Goal: Information Seeking & Learning: Learn about a topic

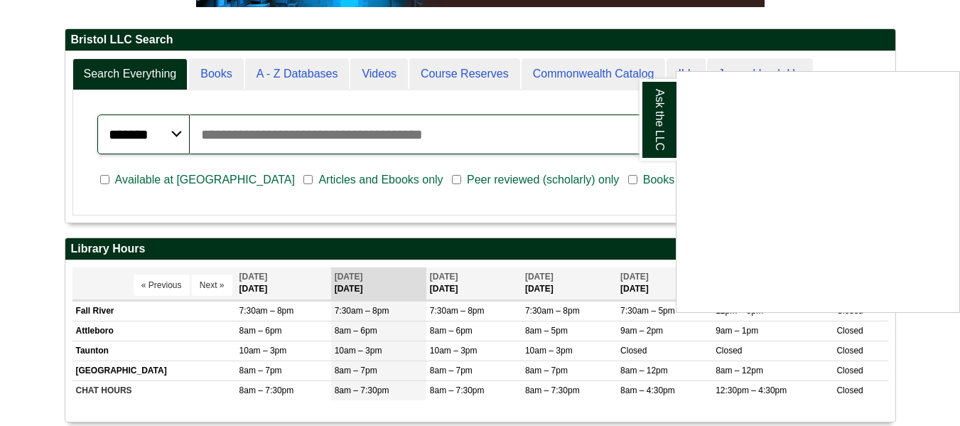
scroll to position [326, 0]
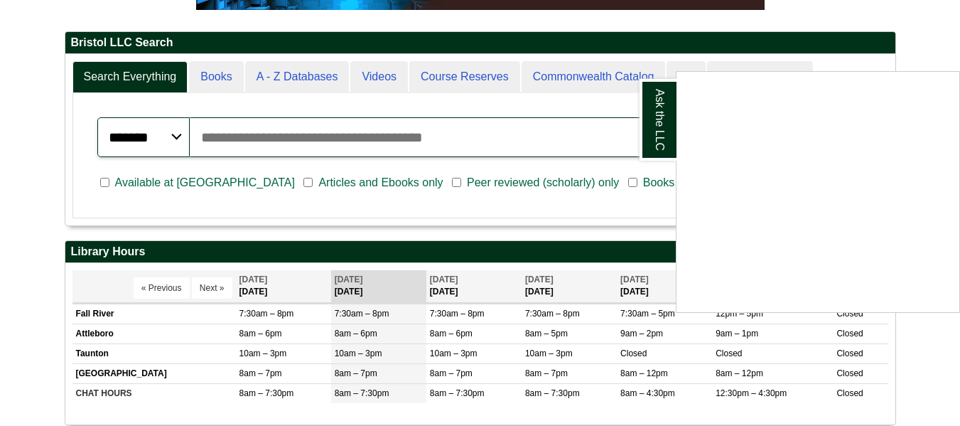
click at [921, 55] on div "Ask the LLC" at bounding box center [480, 213] width 960 height 426
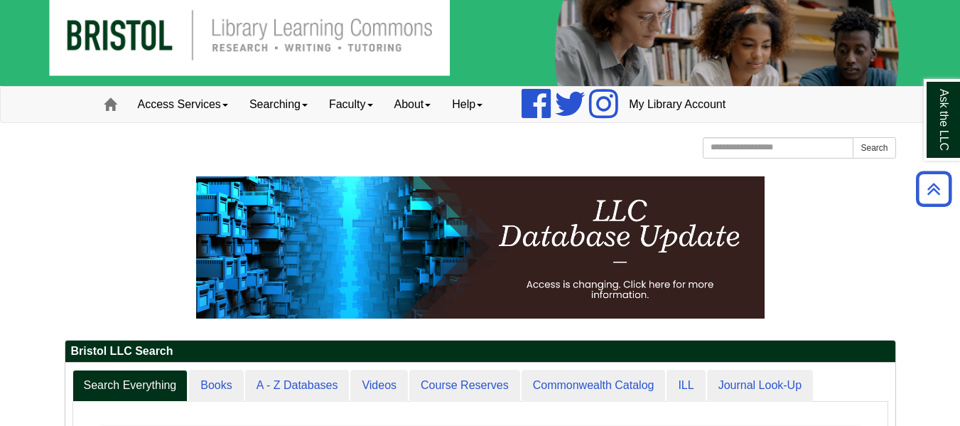
scroll to position [0, 0]
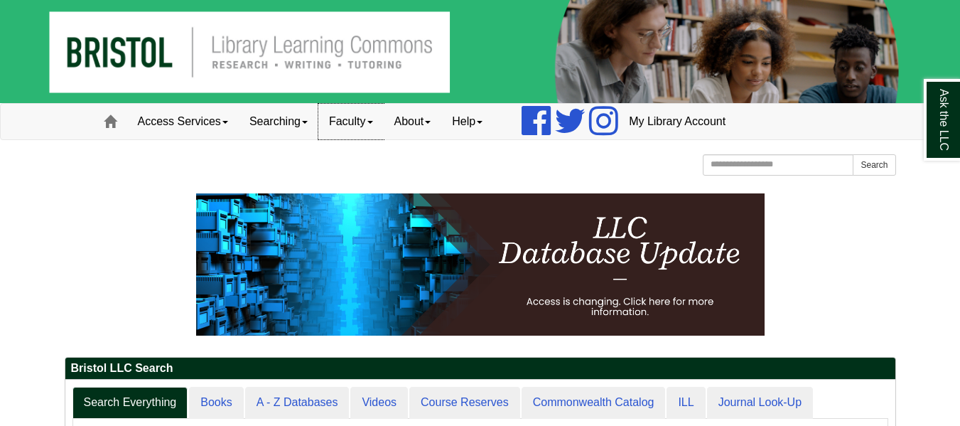
click at [377, 129] on link "Faculty" at bounding box center [351, 122] width 65 height 36
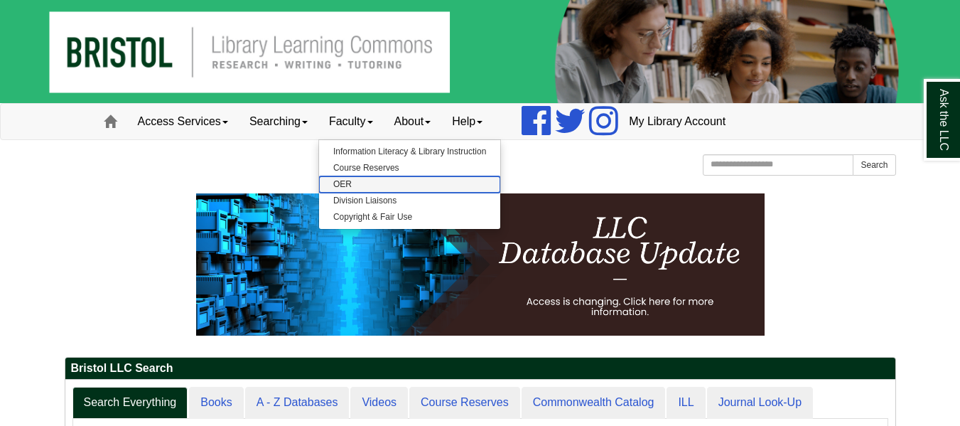
click at [349, 181] on link "OER" at bounding box center [409, 184] width 181 height 16
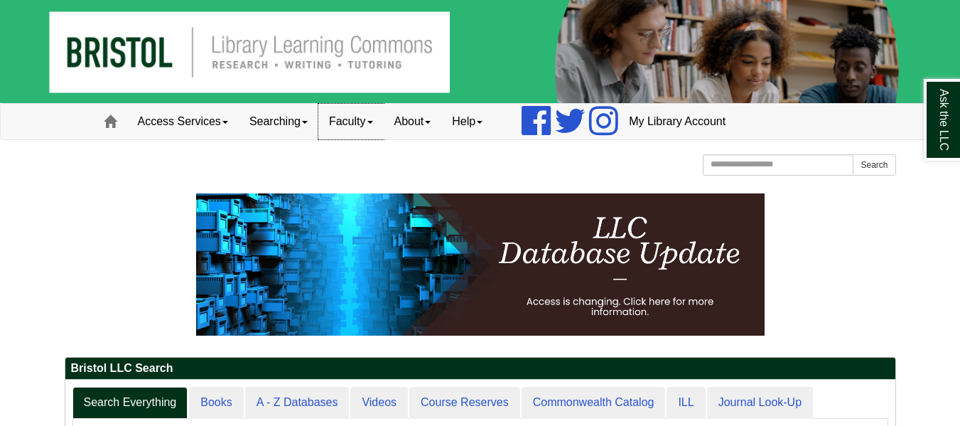
click at [372, 128] on link "Faculty" at bounding box center [351, 122] width 65 height 36
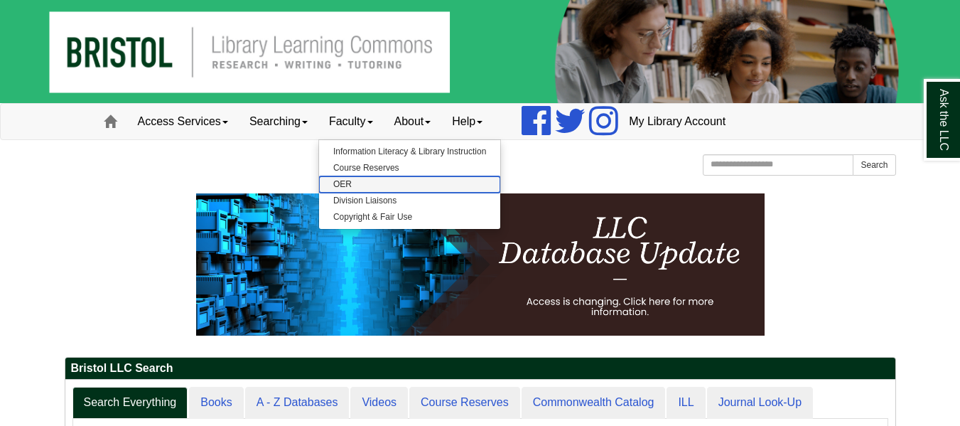
click at [354, 187] on link "OER" at bounding box center [409, 184] width 181 height 16
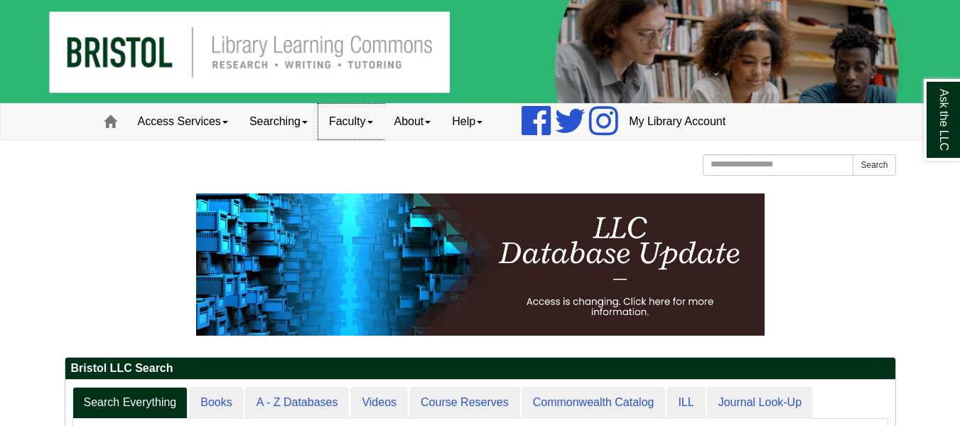
click at [382, 119] on link "Faculty" at bounding box center [351, 122] width 65 height 36
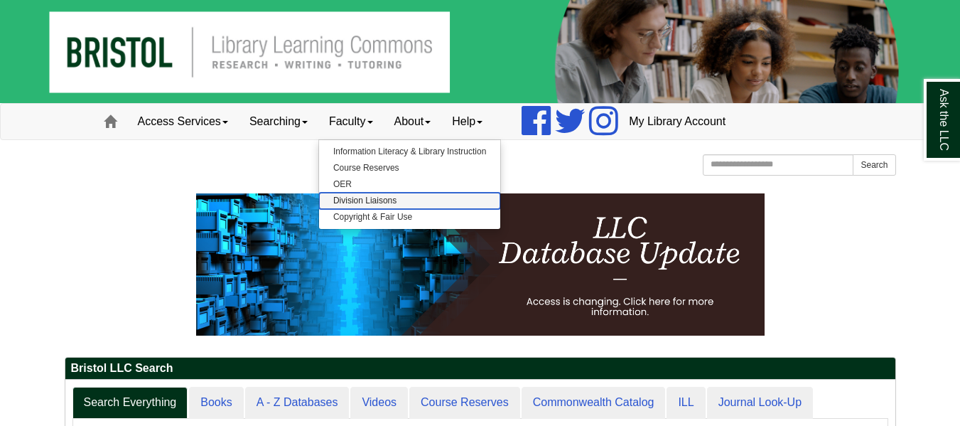
click at [364, 198] on link "Division Liaisons" at bounding box center [409, 201] width 181 height 16
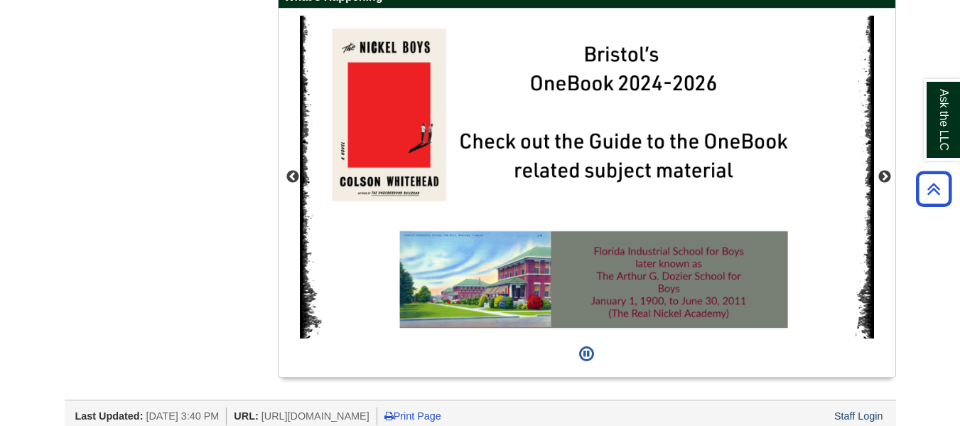
scroll to position [1349, 0]
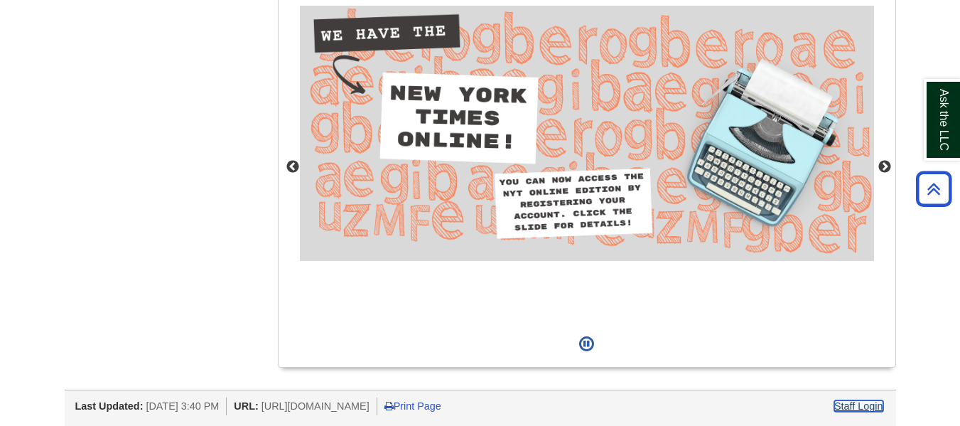
click at [857, 410] on link "Staff Login" at bounding box center [859, 405] width 49 height 11
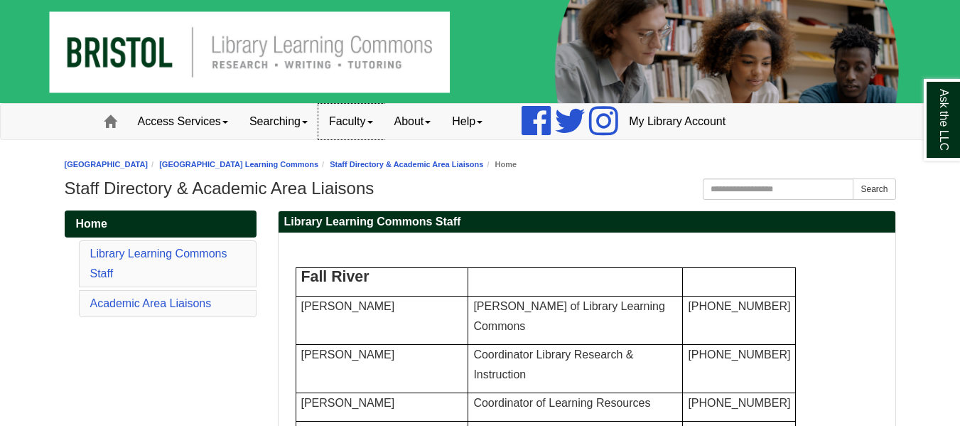
click at [383, 117] on link "Faculty" at bounding box center [351, 122] width 65 height 36
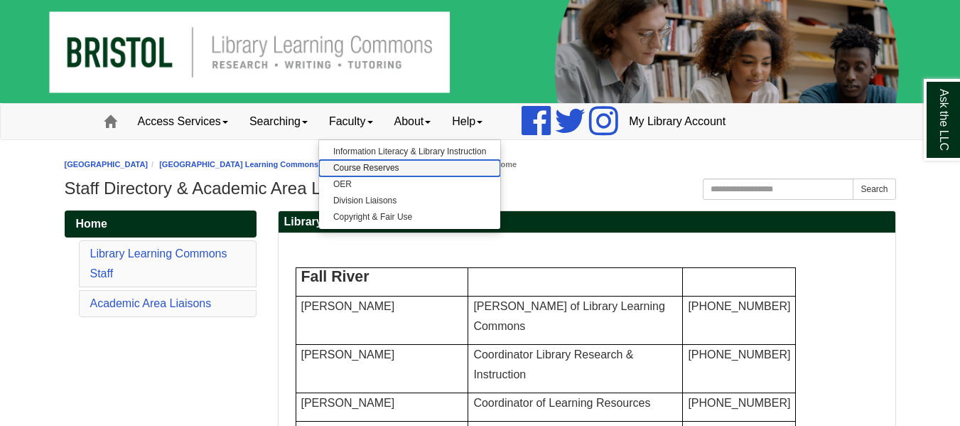
click at [373, 170] on link "Course Reserves" at bounding box center [409, 168] width 181 height 16
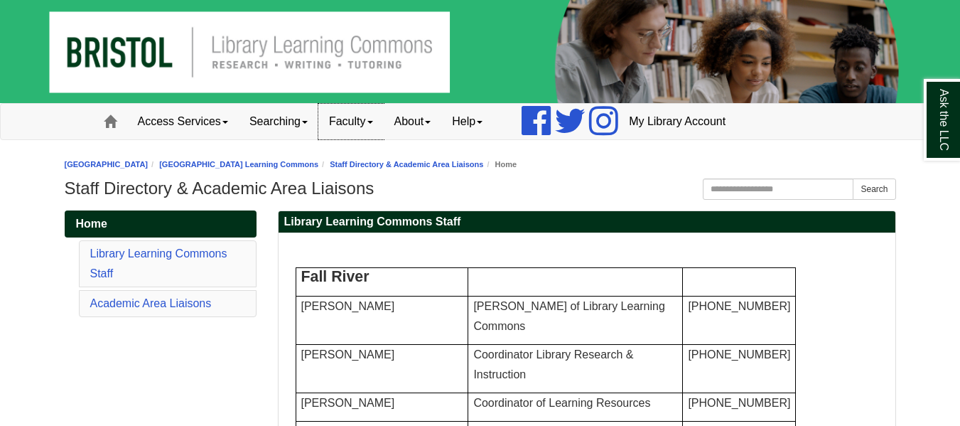
click at [380, 117] on link "Faculty" at bounding box center [351, 122] width 65 height 36
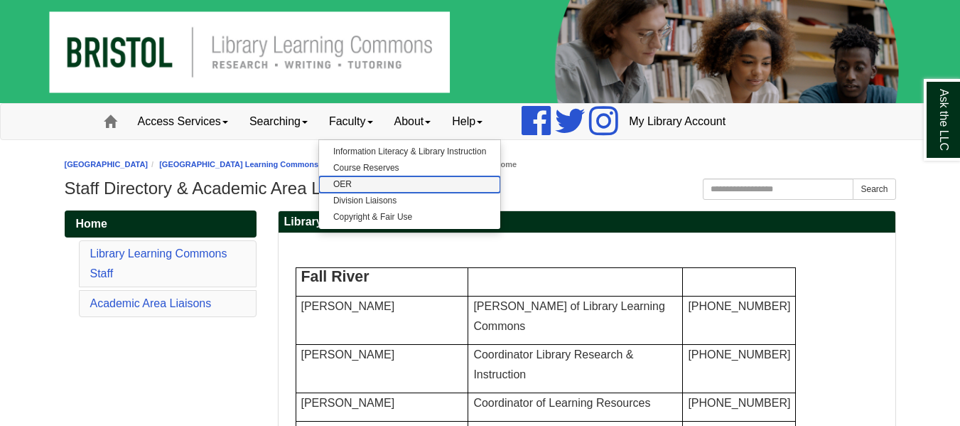
click at [355, 188] on link "OER" at bounding box center [409, 184] width 181 height 16
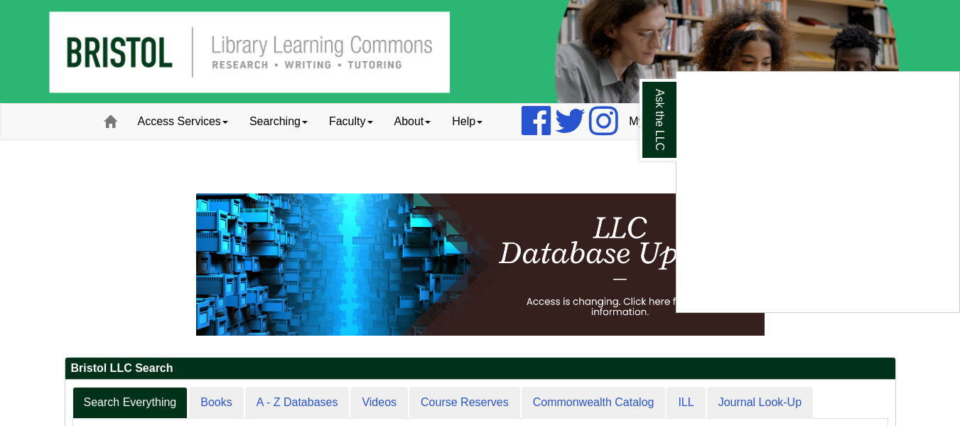
drag, startPoint x: 546, startPoint y: 347, endPoint x: 542, endPoint y: 266, distance: 81.1
click at [542, 266] on div "Ask the LLC" at bounding box center [480, 213] width 960 height 426
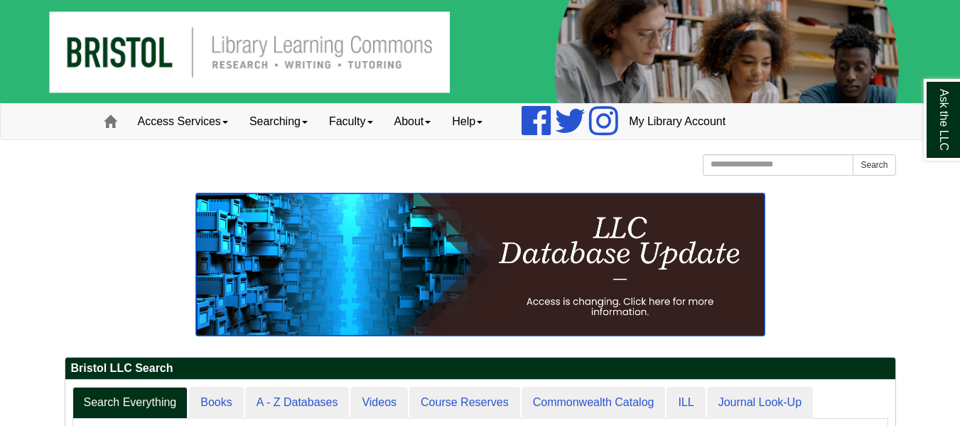
drag, startPoint x: 542, startPoint y: 266, endPoint x: 467, endPoint y: 252, distance: 76.6
click at [467, 252] on img at bounding box center [480, 264] width 569 height 142
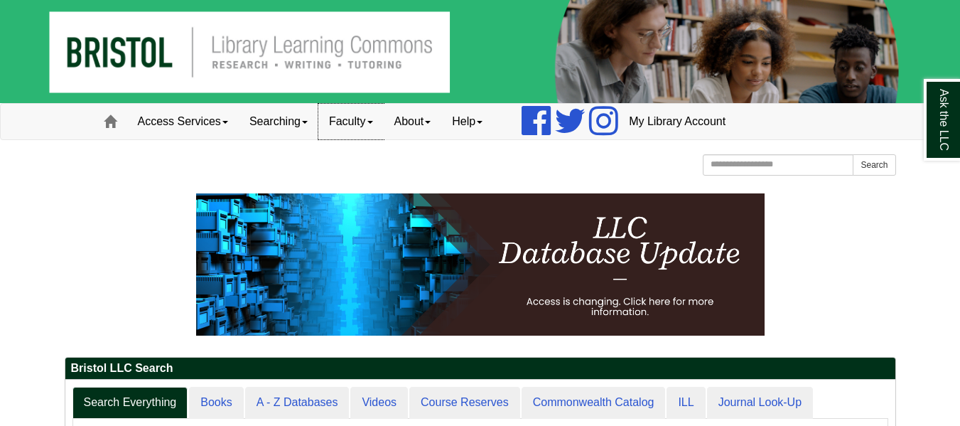
click at [375, 117] on link "Faculty" at bounding box center [351, 122] width 65 height 36
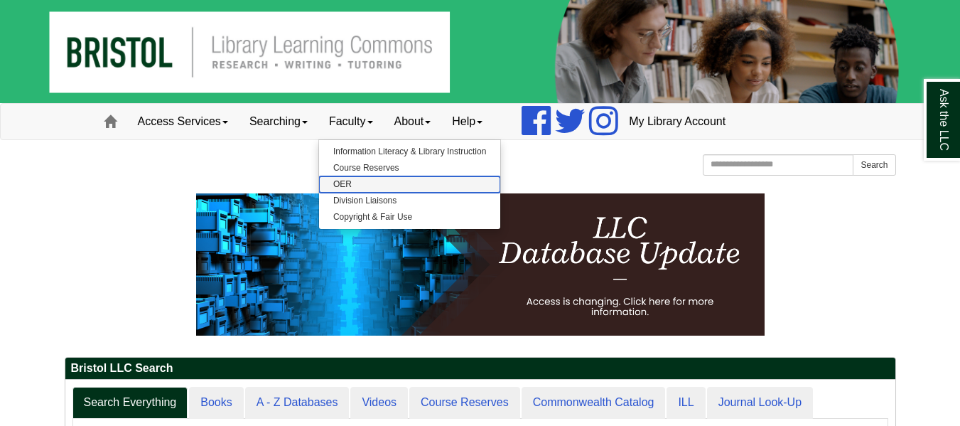
click at [347, 178] on link "OER" at bounding box center [409, 184] width 181 height 16
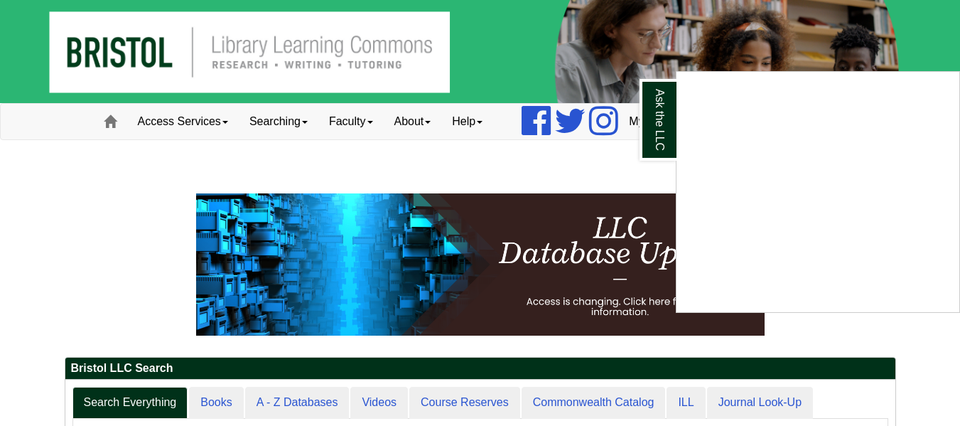
click at [368, 116] on div "Ask the LLC" at bounding box center [480, 213] width 960 height 426
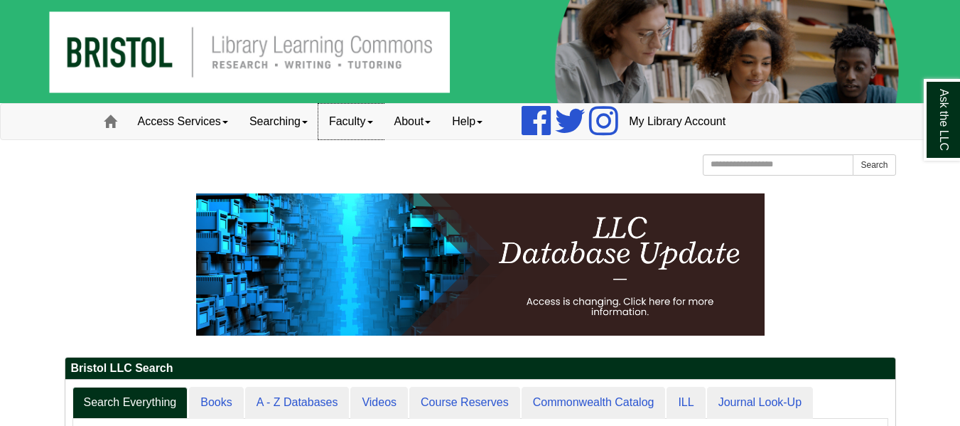
click at [384, 127] on link "Faculty" at bounding box center [351, 122] width 65 height 36
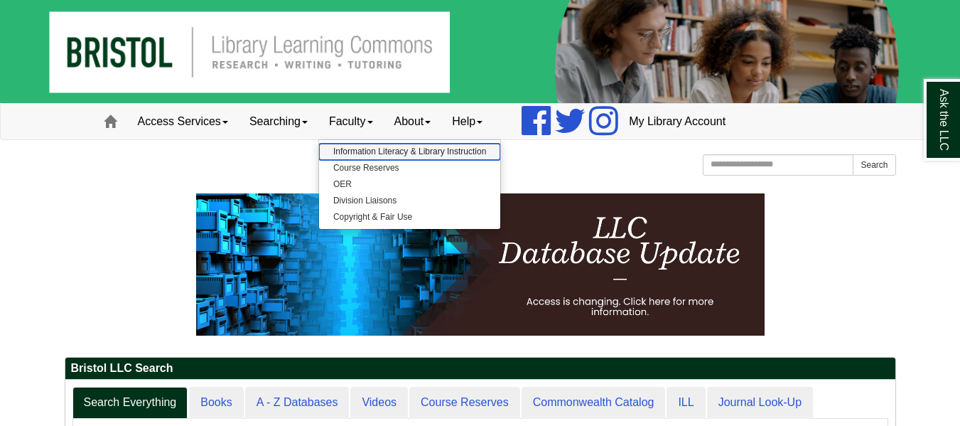
click at [380, 152] on link "Information Literacy & Library Instruction" at bounding box center [409, 152] width 181 height 16
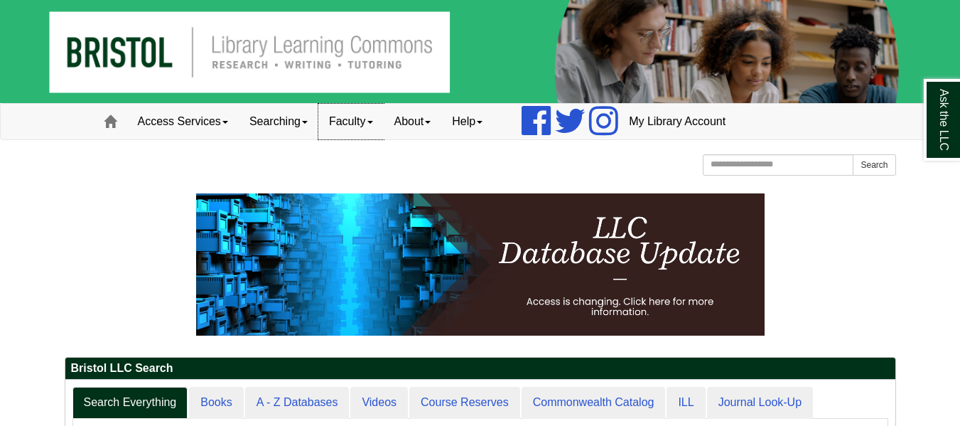
click at [365, 124] on link "Faculty" at bounding box center [351, 122] width 65 height 36
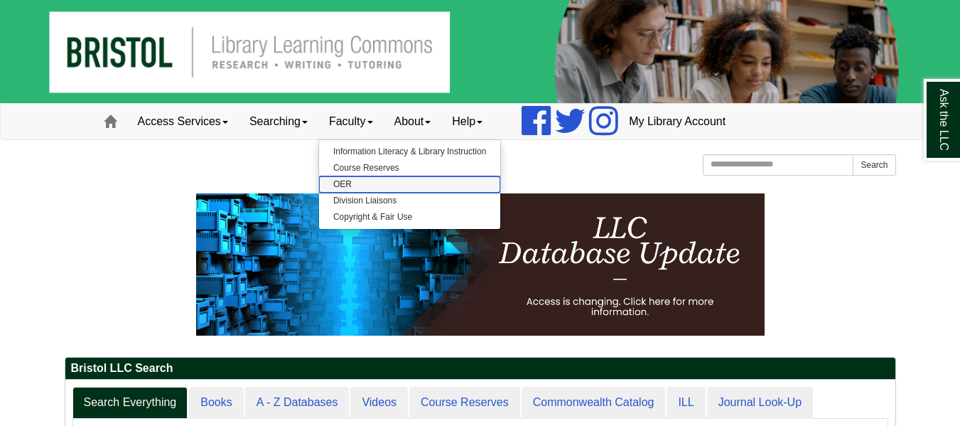
click at [354, 181] on link "OER" at bounding box center [409, 184] width 181 height 16
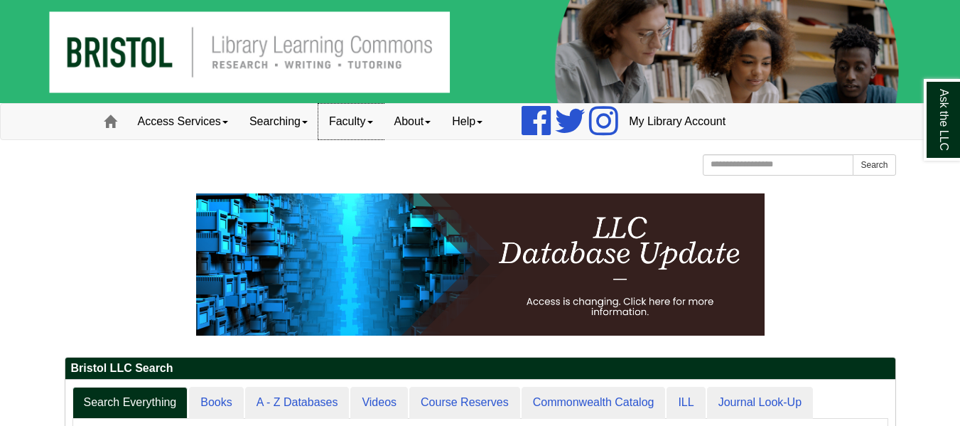
click at [349, 124] on link "Faculty" at bounding box center [351, 122] width 65 height 36
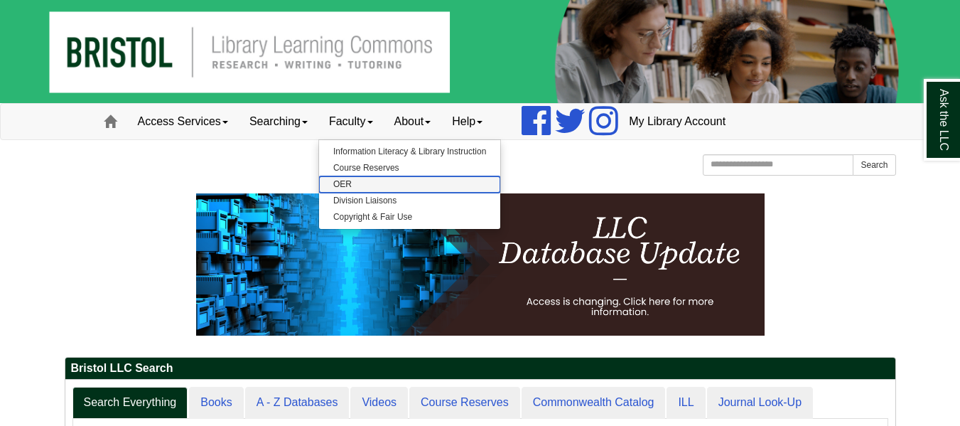
click at [356, 181] on link "OER" at bounding box center [409, 184] width 181 height 16
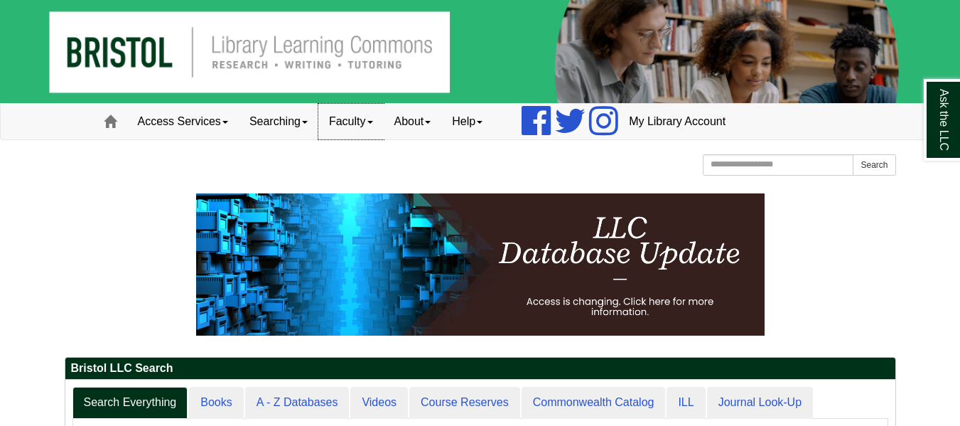
click at [368, 133] on link "Faculty" at bounding box center [351, 122] width 65 height 36
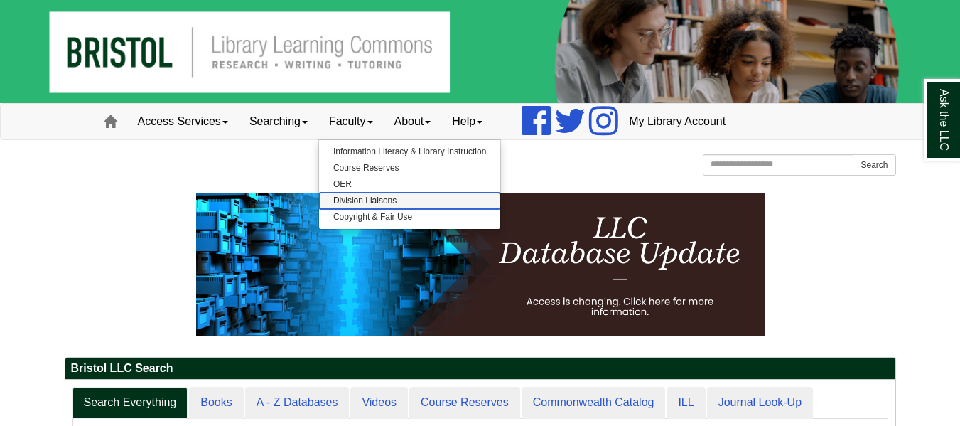
click at [378, 203] on link "Division Liaisons" at bounding box center [409, 201] width 181 height 16
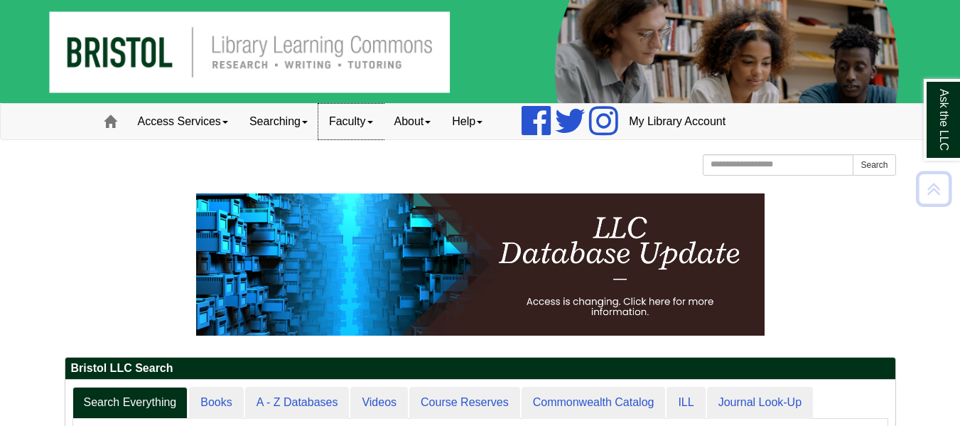
click at [382, 112] on link "Faculty" at bounding box center [351, 122] width 65 height 36
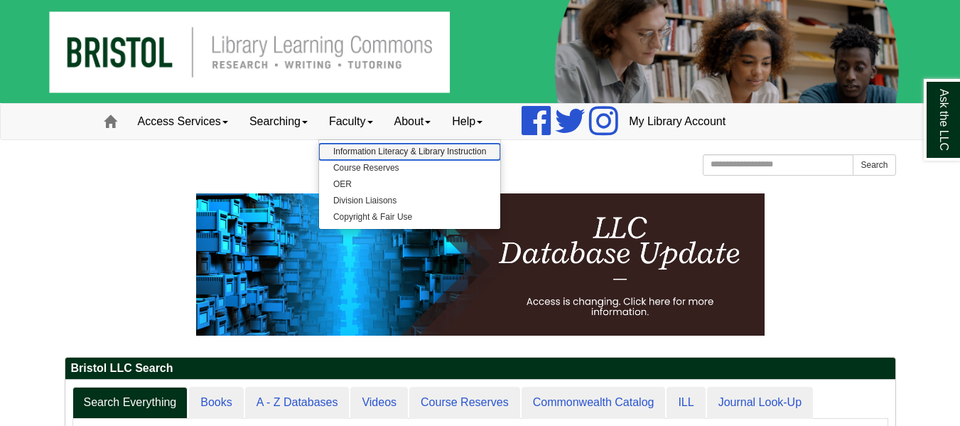
click at [364, 148] on link "Information Literacy & Library Instruction" at bounding box center [409, 152] width 181 height 16
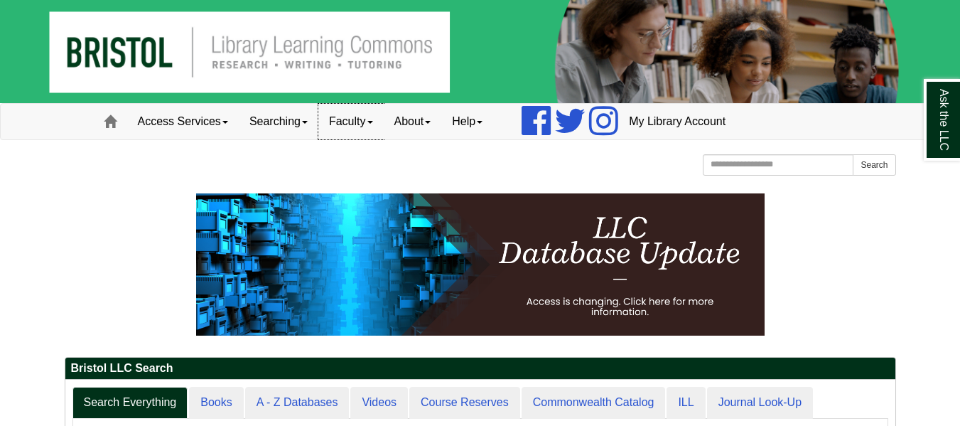
click at [376, 127] on link "Faculty" at bounding box center [351, 122] width 65 height 36
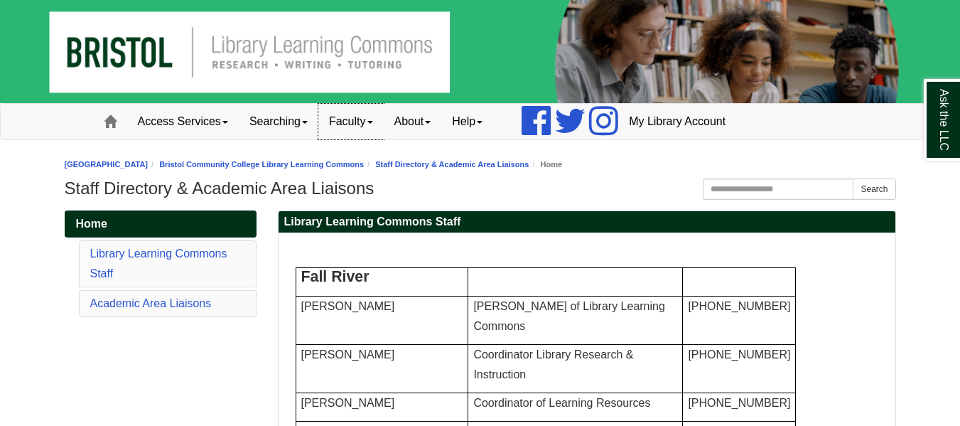
click at [360, 127] on link "Faculty" at bounding box center [351, 122] width 65 height 36
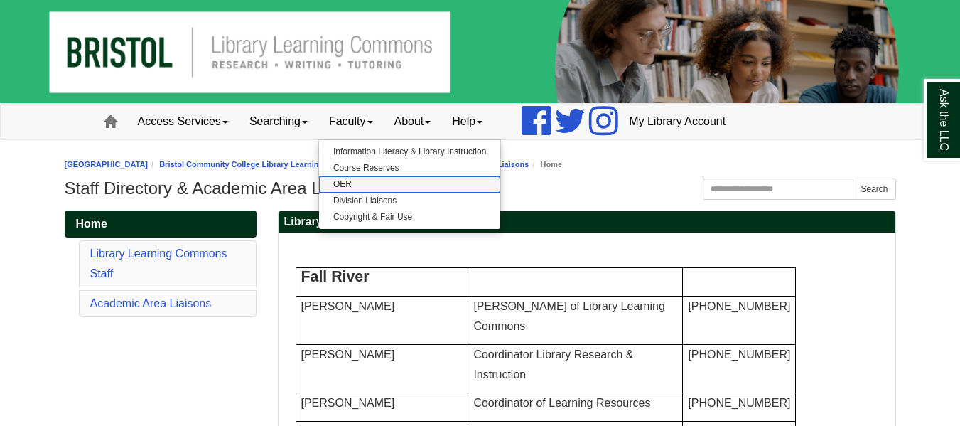
drag, startPoint x: 351, startPoint y: 184, endPoint x: 344, endPoint y: 180, distance: 8.3
click at [344, 180] on link "OER" at bounding box center [409, 184] width 181 height 16
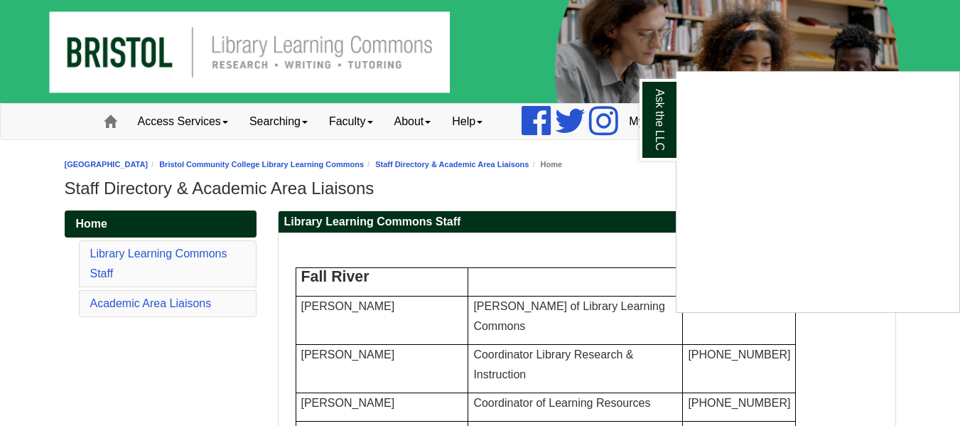
click at [355, 129] on div "Ask the LLC" at bounding box center [480, 213] width 960 height 426
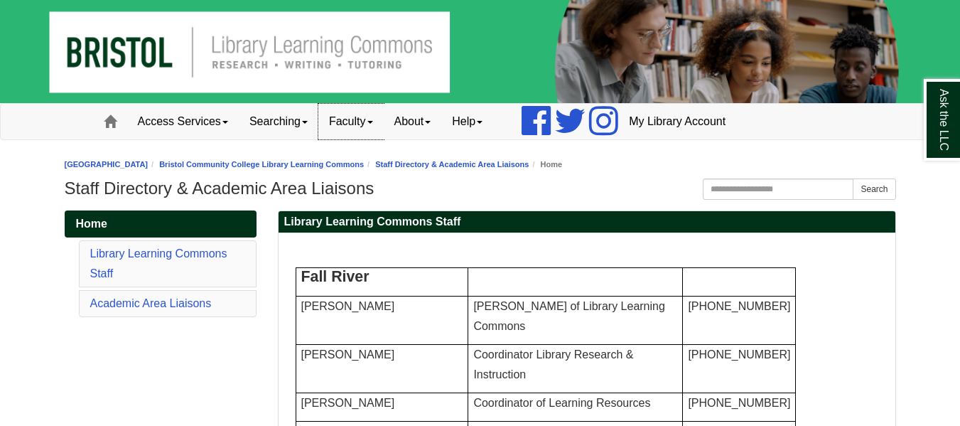
click at [355, 119] on link "Faculty" at bounding box center [351, 122] width 65 height 36
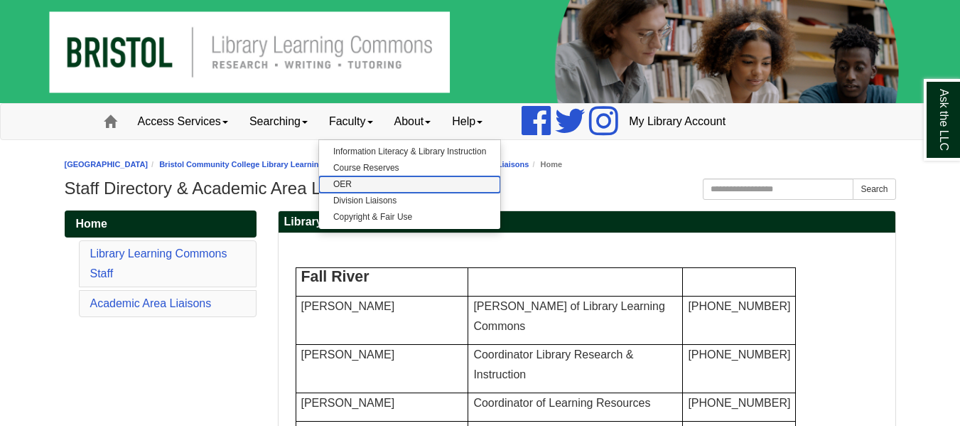
click at [350, 181] on link "OER" at bounding box center [409, 184] width 181 height 16
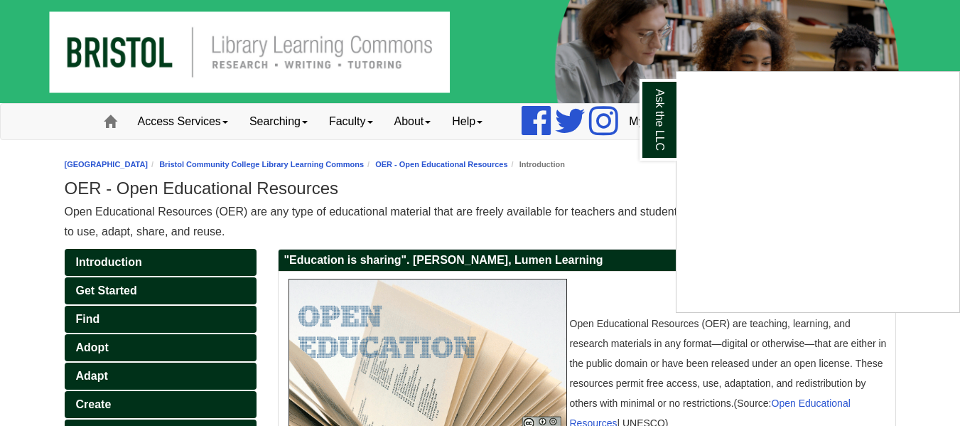
scroll to position [710, 0]
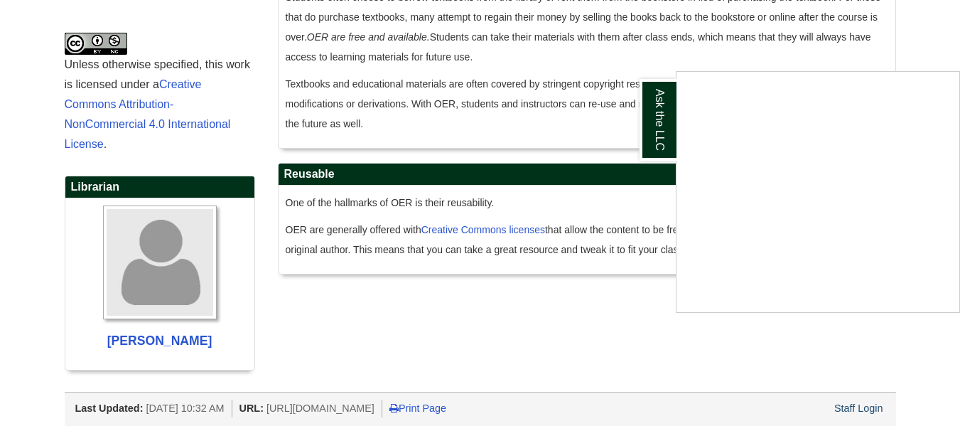
click at [867, 394] on div "Ask the LLC" at bounding box center [480, 213] width 960 height 426
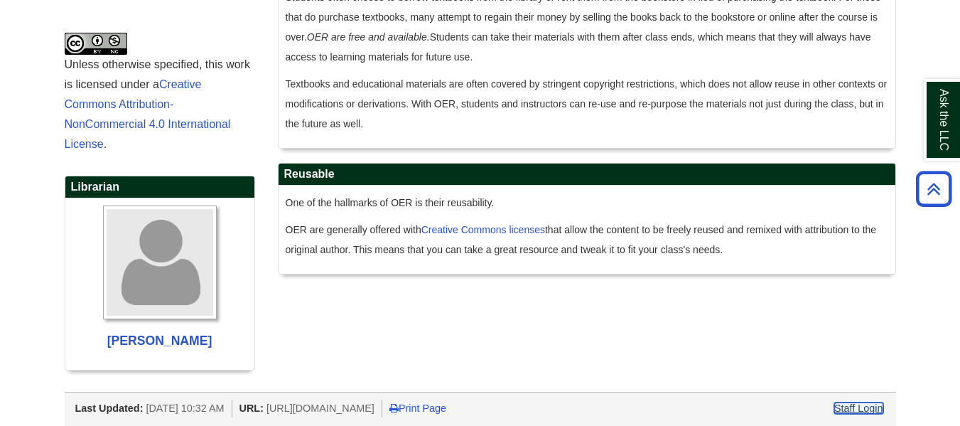
click at [862, 402] on link "Staff Login" at bounding box center [859, 407] width 49 height 11
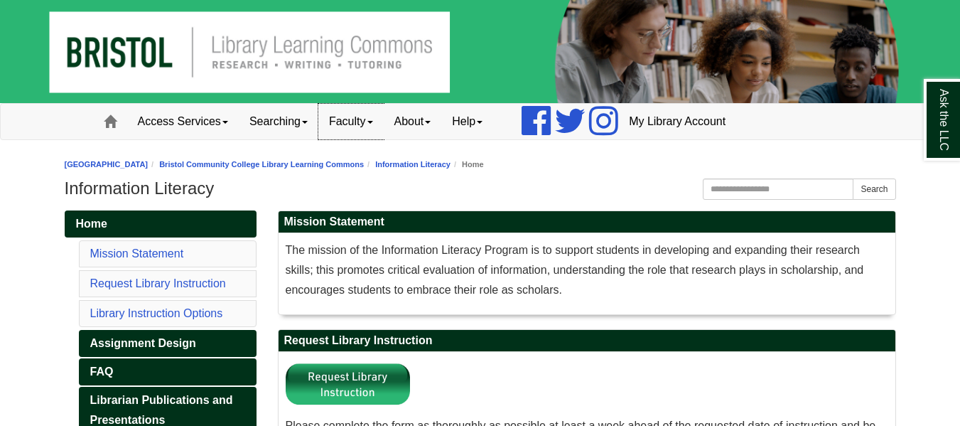
click at [359, 132] on link "Faculty" at bounding box center [351, 122] width 65 height 36
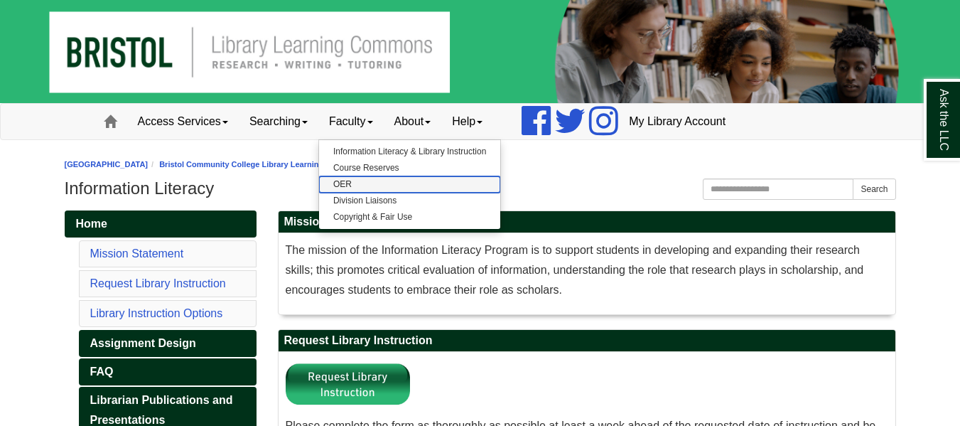
click at [351, 185] on link "OER" at bounding box center [409, 184] width 181 height 16
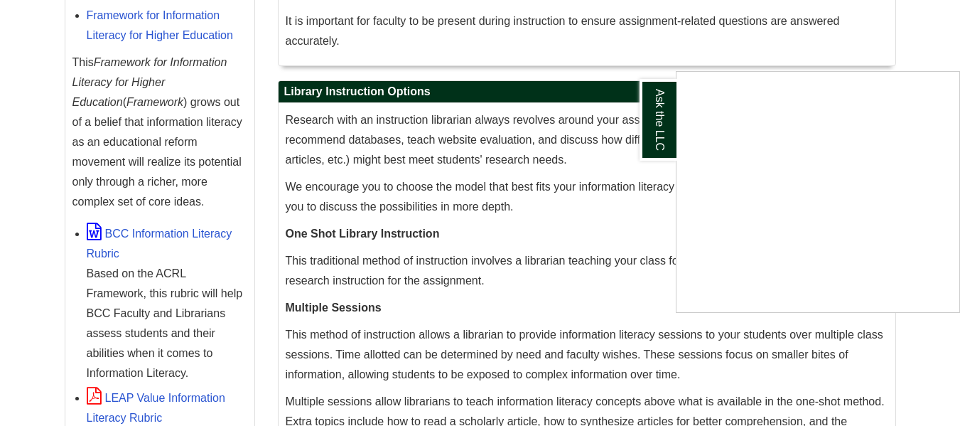
scroll to position [783, 0]
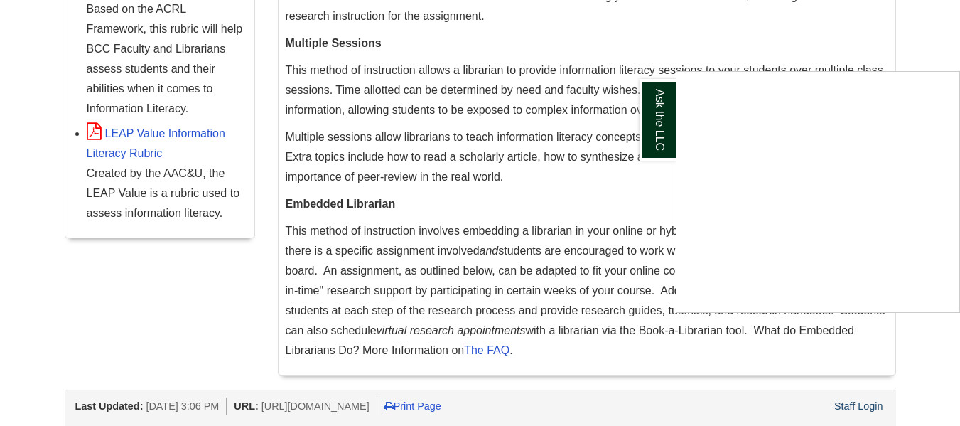
click at [853, 396] on div "Ask the LLC" at bounding box center [480, 213] width 960 height 426
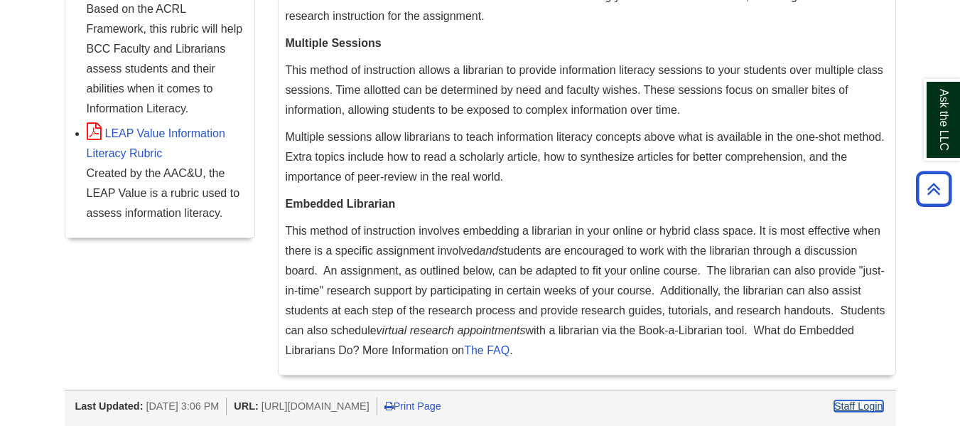
click at [857, 401] on link "Staff Login" at bounding box center [859, 405] width 49 height 11
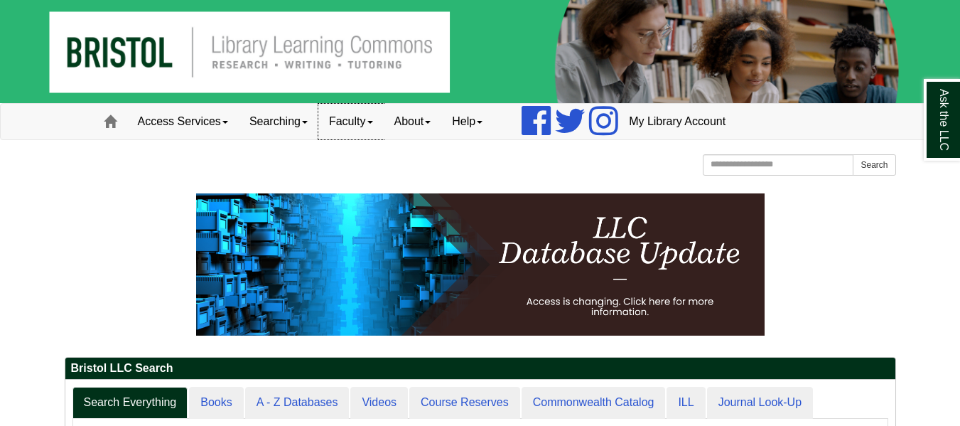
click at [373, 119] on link "Faculty" at bounding box center [351, 122] width 65 height 36
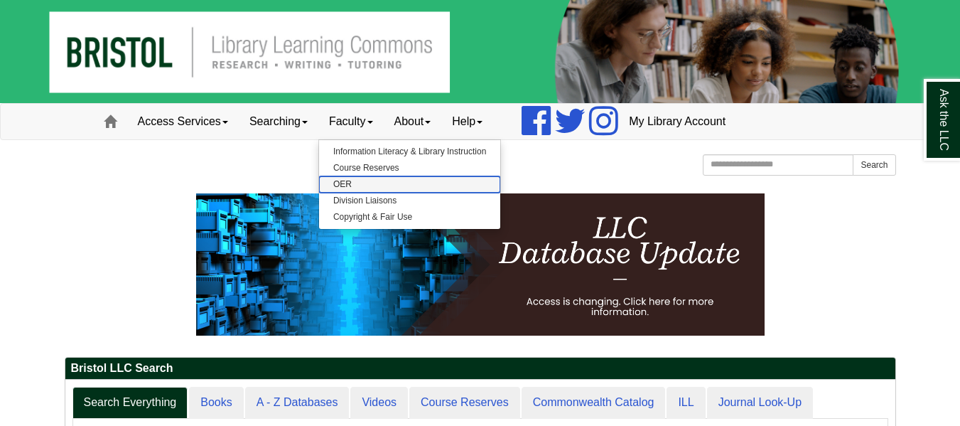
click at [350, 184] on link "OER" at bounding box center [409, 184] width 181 height 16
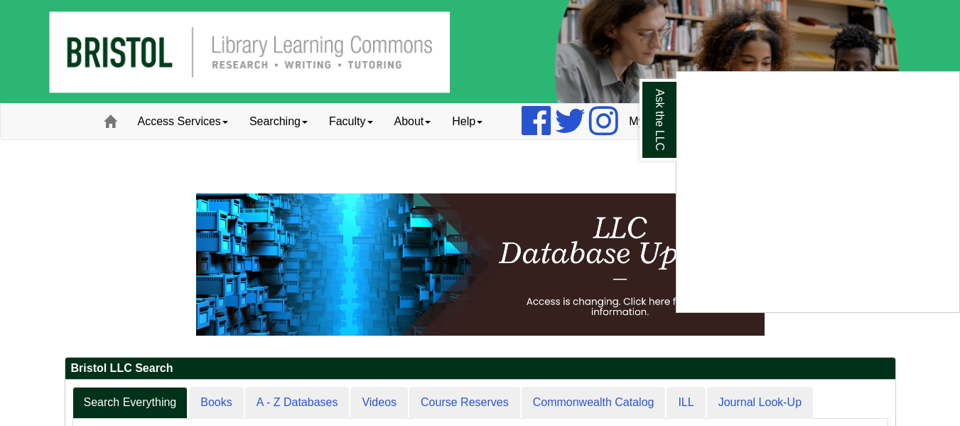
click at [245, 196] on div "Ask the LLC" at bounding box center [480, 213] width 960 height 426
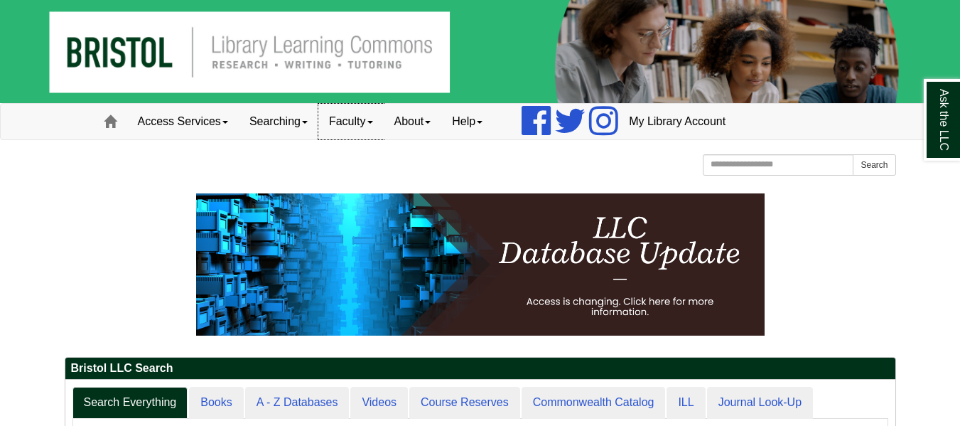
click at [384, 124] on link "Faculty" at bounding box center [351, 122] width 65 height 36
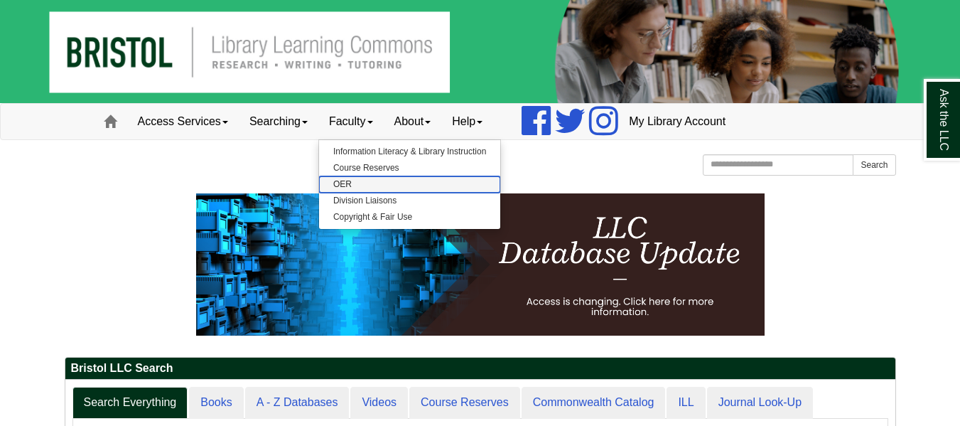
click at [360, 183] on link "OER" at bounding box center [409, 184] width 181 height 16
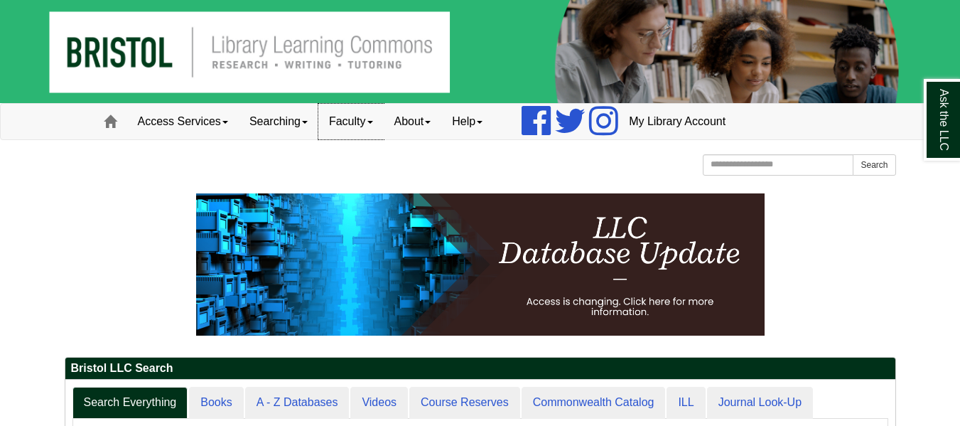
click at [373, 122] on span at bounding box center [371, 122] width 6 height 3
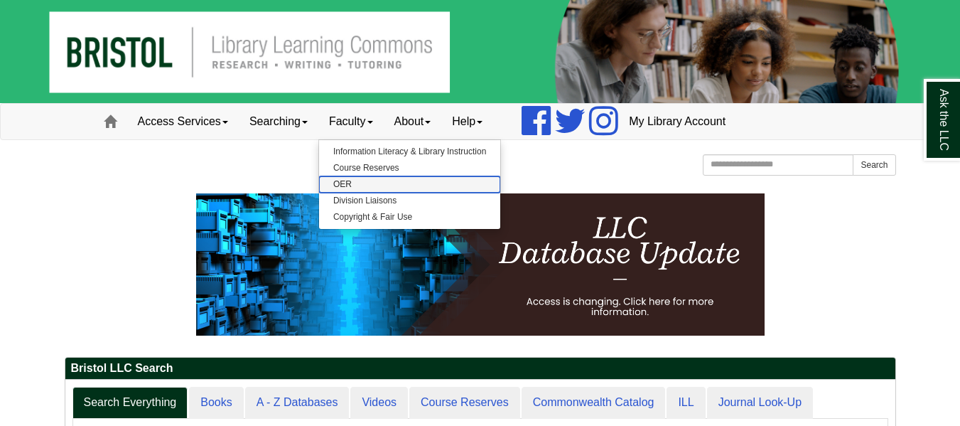
click at [358, 180] on link "OER" at bounding box center [409, 184] width 181 height 16
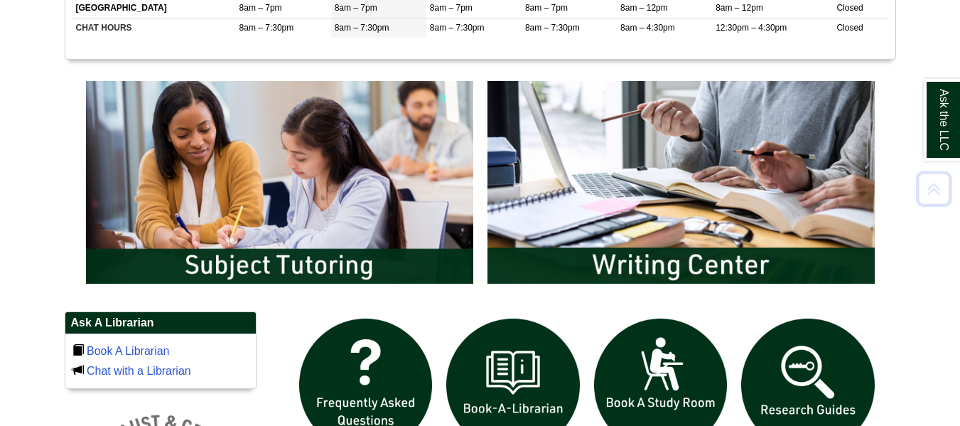
scroll to position [1349, 0]
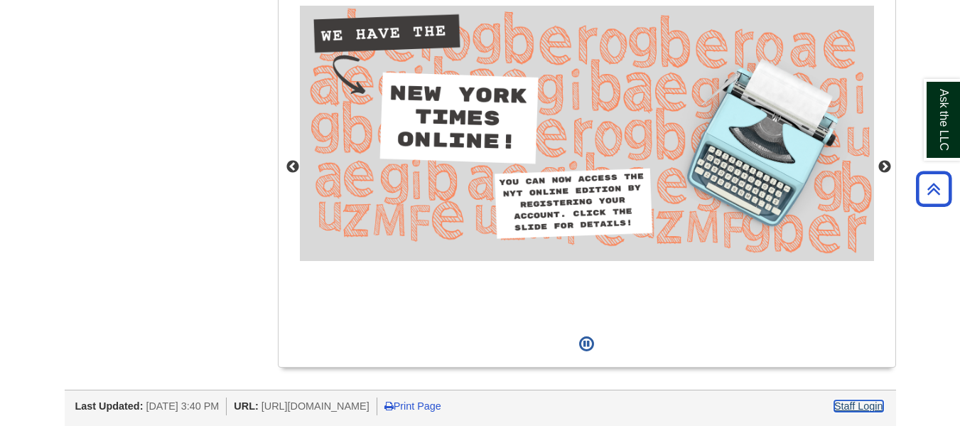
click at [847, 407] on link "Staff Login" at bounding box center [859, 405] width 49 height 11
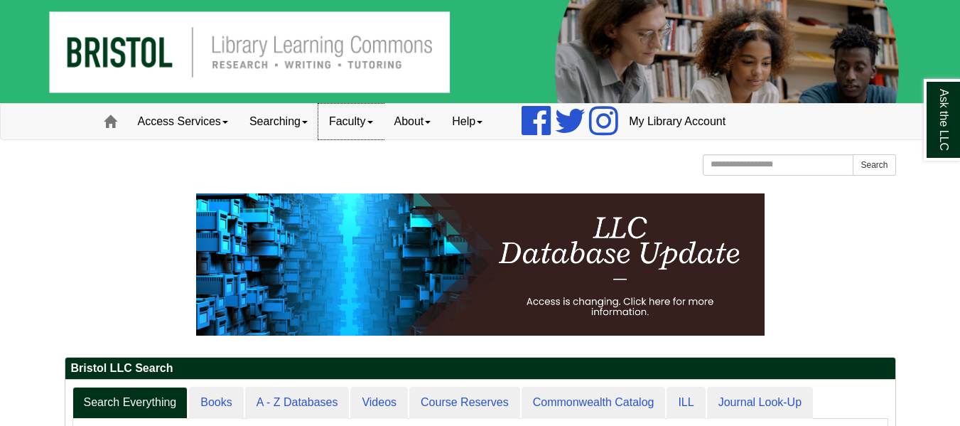
click at [368, 121] on link "Faculty" at bounding box center [351, 122] width 65 height 36
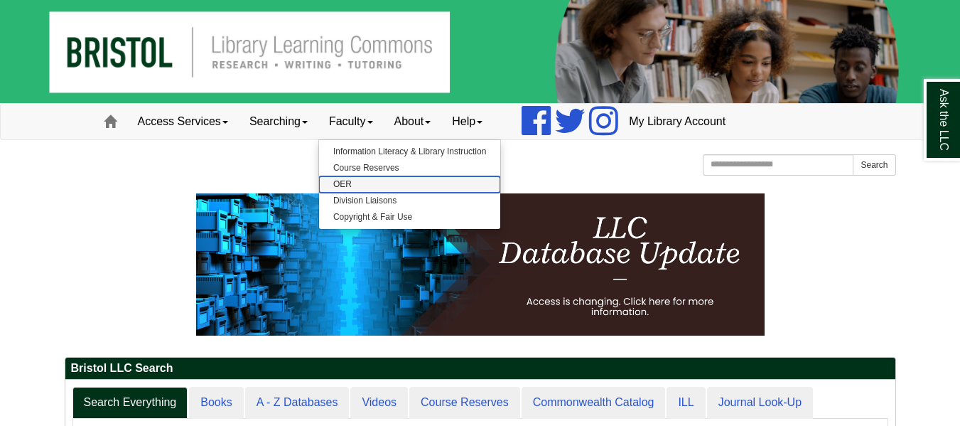
click at [359, 185] on link "OER" at bounding box center [409, 184] width 181 height 16
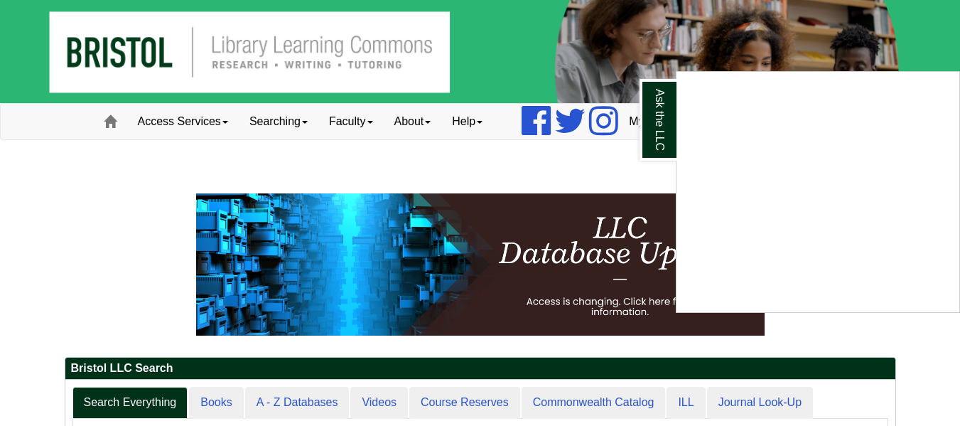
click at [363, 118] on div "Ask the LLC" at bounding box center [480, 213] width 960 height 426
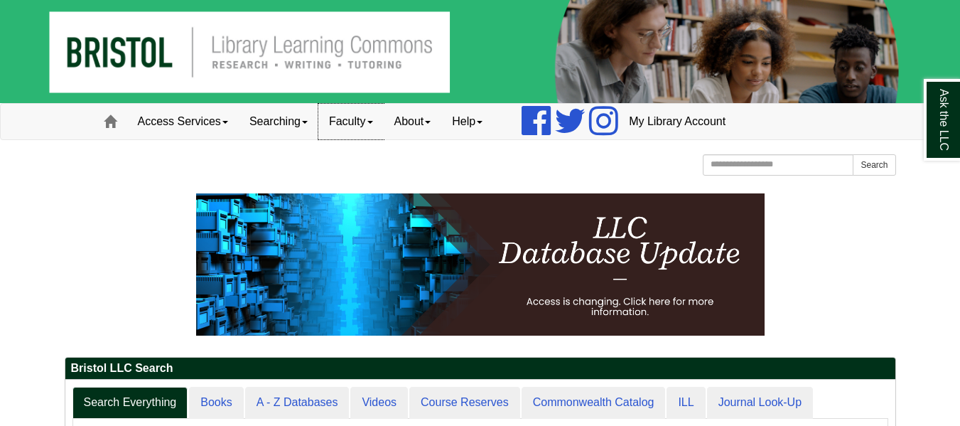
click at [379, 130] on link "Faculty" at bounding box center [351, 122] width 65 height 36
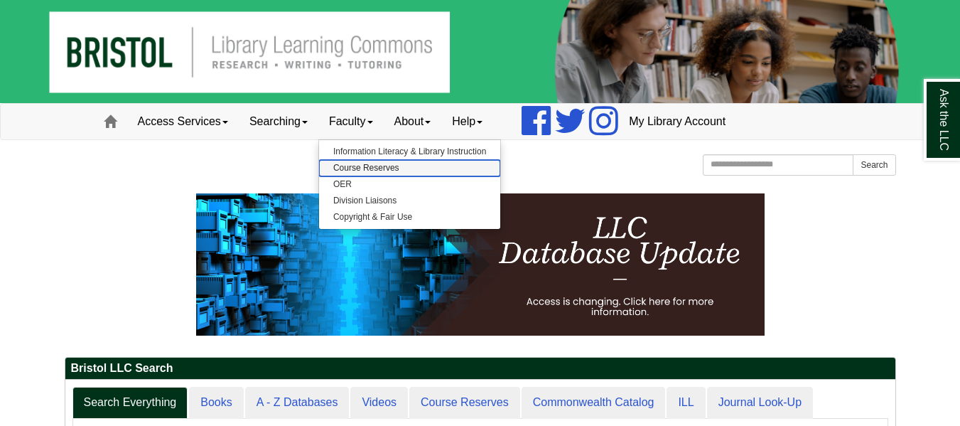
click at [387, 162] on link "Course Reserves" at bounding box center [409, 168] width 181 height 16
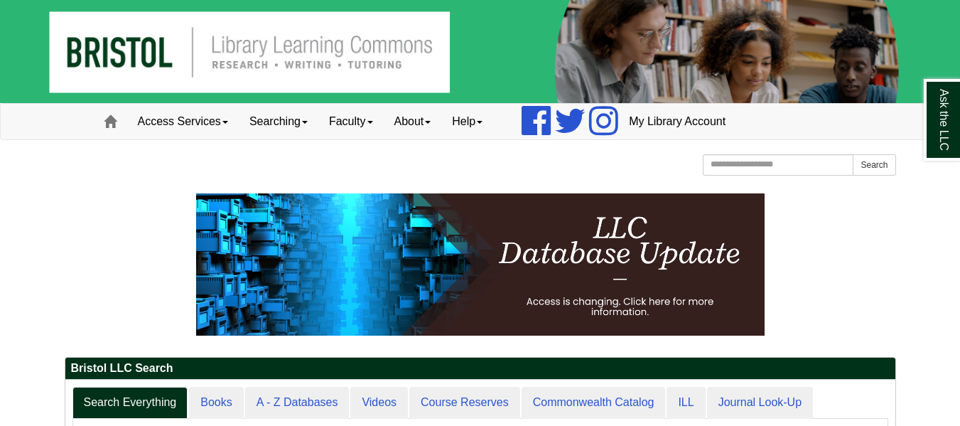
click at [146, 66] on img at bounding box center [480, 51] width 960 height 103
click at [110, 121] on span at bounding box center [110, 121] width 13 height 13
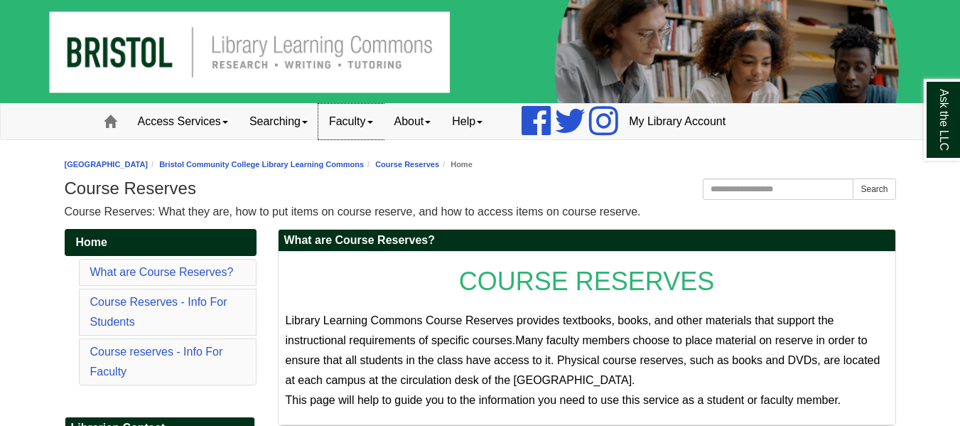
click at [378, 127] on link "Faculty" at bounding box center [351, 122] width 65 height 36
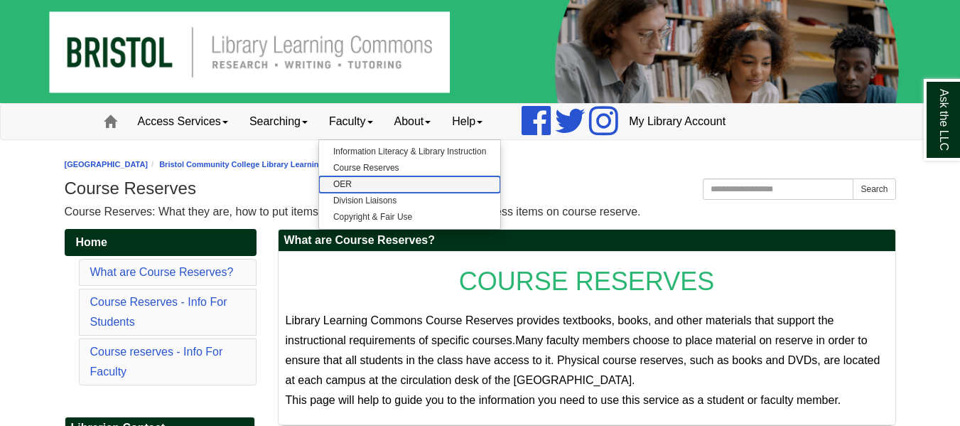
click at [348, 183] on link "OER" at bounding box center [409, 184] width 181 height 16
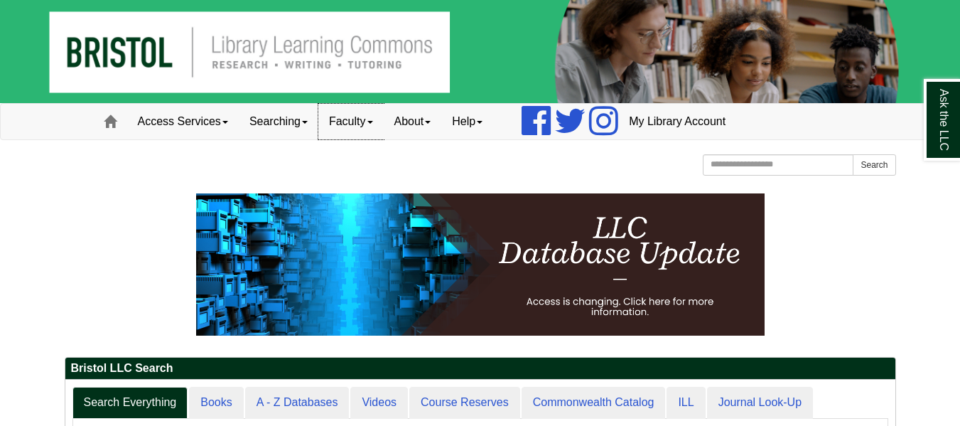
click at [365, 121] on link "Faculty" at bounding box center [351, 122] width 65 height 36
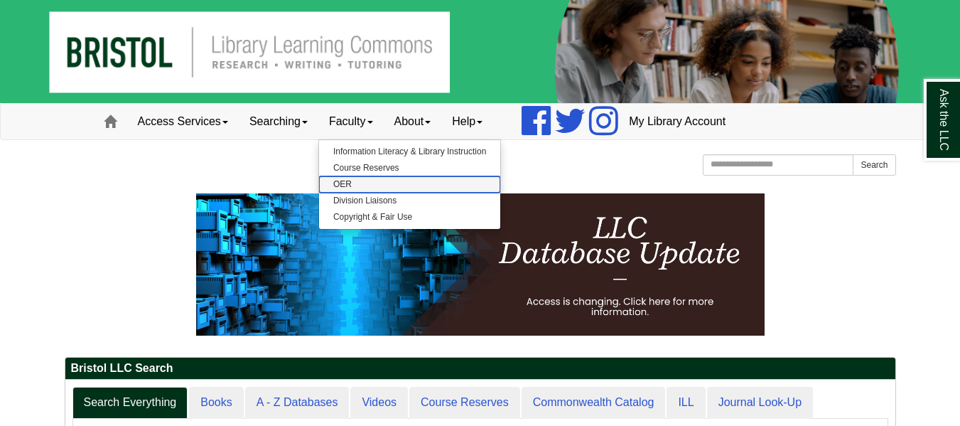
click at [354, 183] on link "OER" at bounding box center [409, 184] width 181 height 16
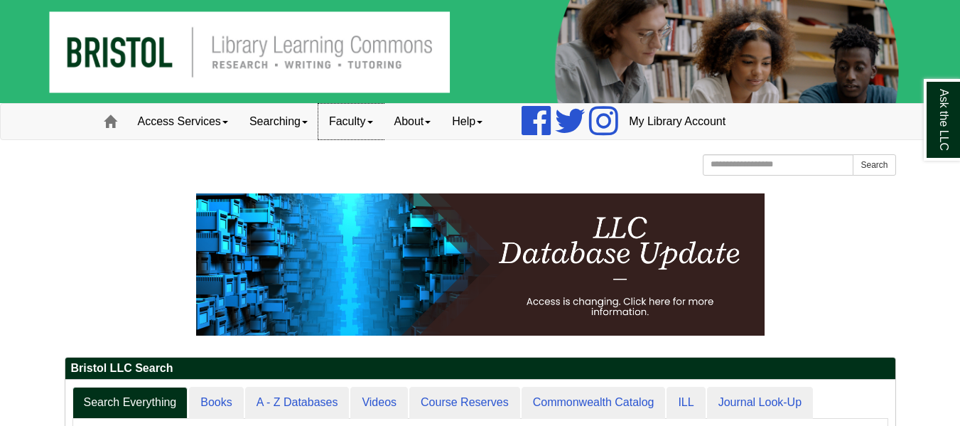
click at [372, 139] on link "Faculty" at bounding box center [351, 122] width 65 height 36
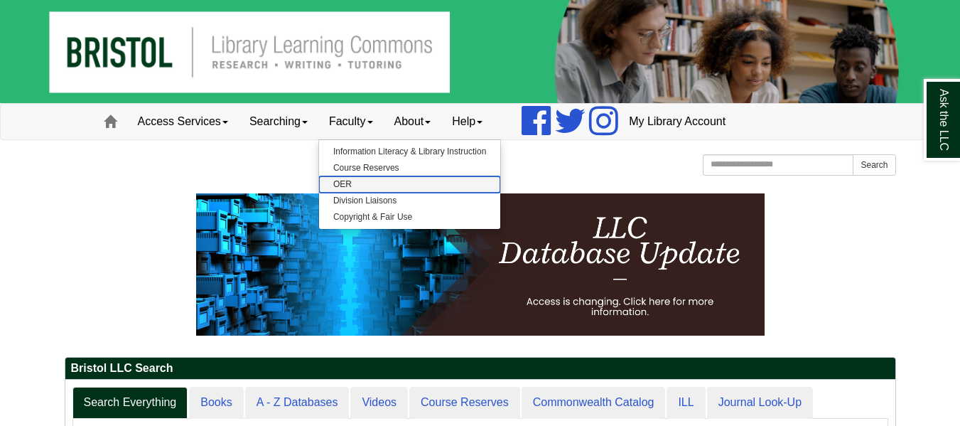
click at [360, 182] on link "OER" at bounding box center [409, 184] width 181 height 16
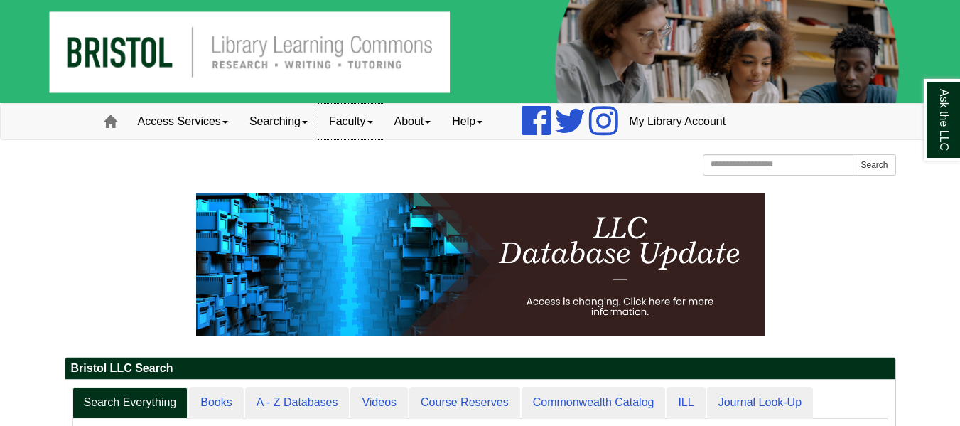
click at [353, 120] on link "Faculty" at bounding box center [351, 122] width 65 height 36
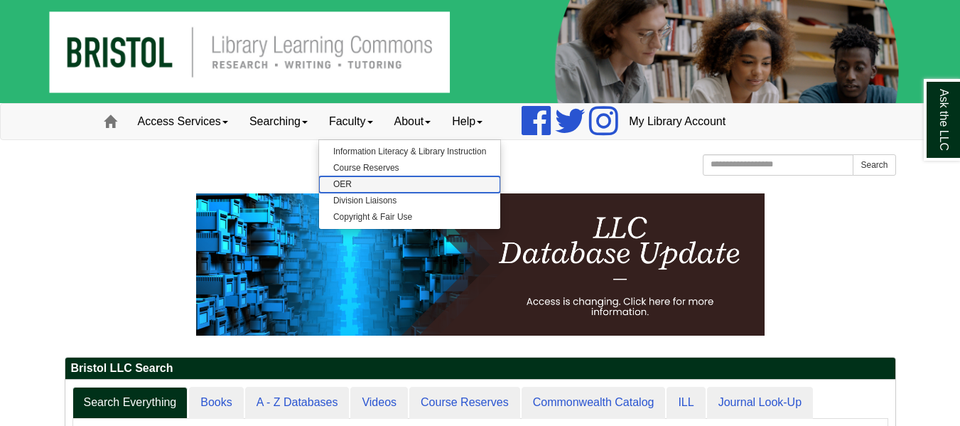
click at [353, 188] on link "OER" at bounding box center [409, 184] width 181 height 16
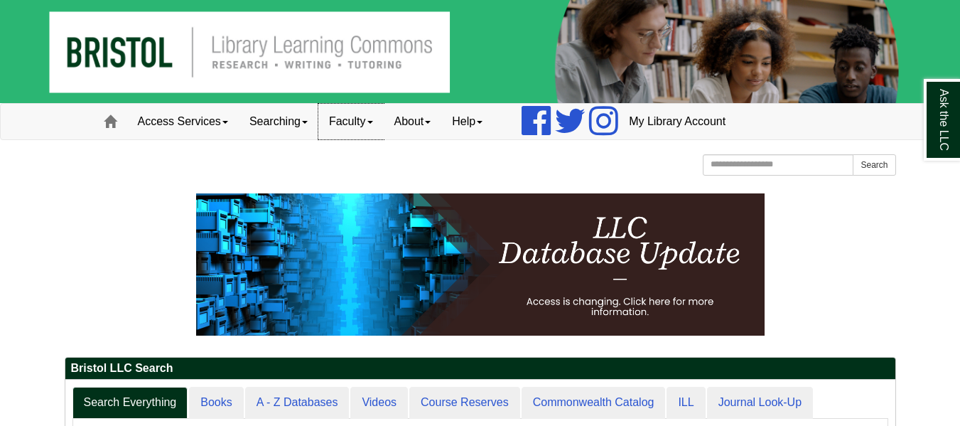
click at [355, 112] on link "Faculty" at bounding box center [351, 122] width 65 height 36
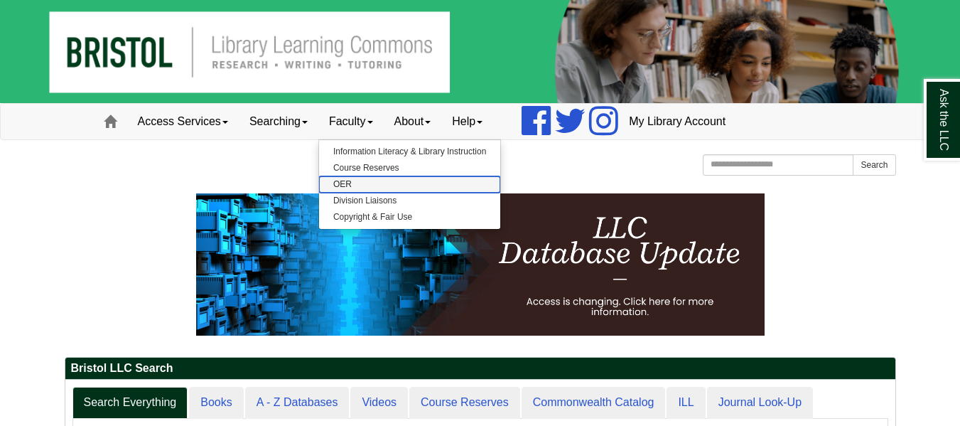
click at [360, 180] on link "OER" at bounding box center [409, 184] width 181 height 16
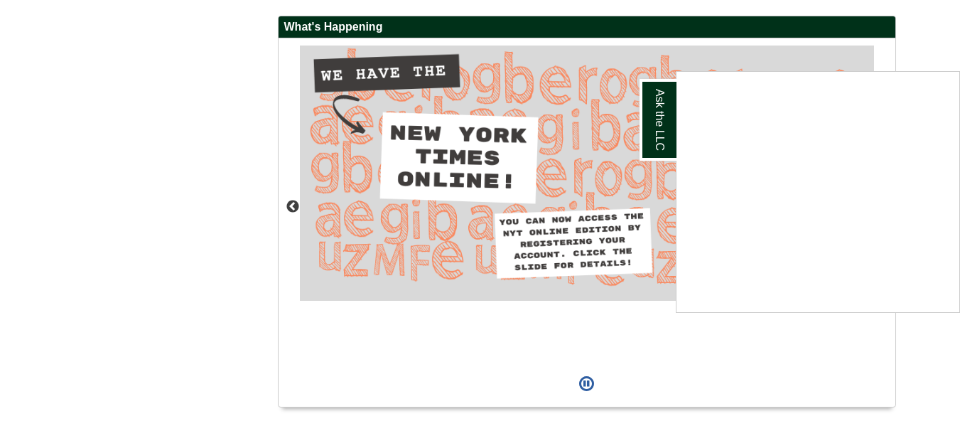
scroll to position [1349, 0]
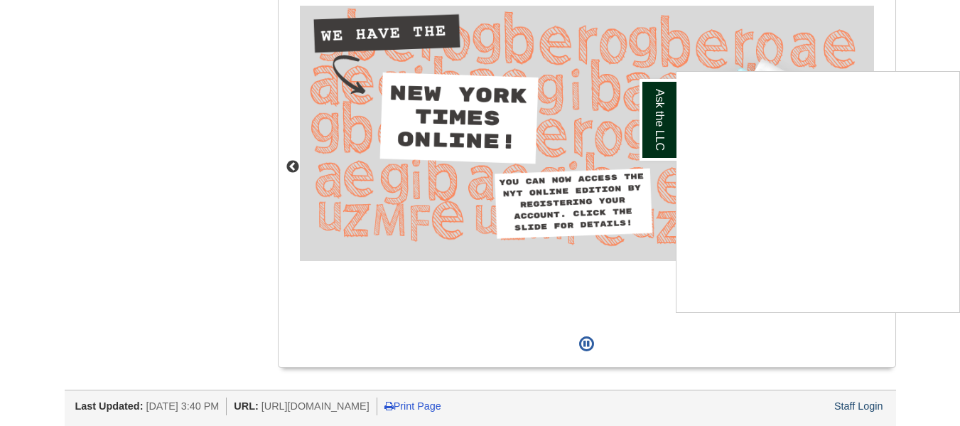
click at [855, 408] on div "Ask the LLC" at bounding box center [480, 213] width 960 height 426
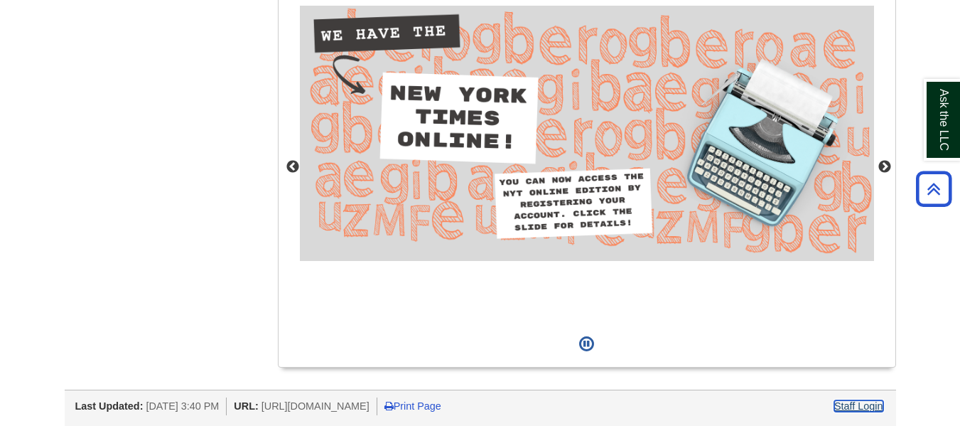
click at [855, 408] on link "Staff Login" at bounding box center [859, 405] width 49 height 11
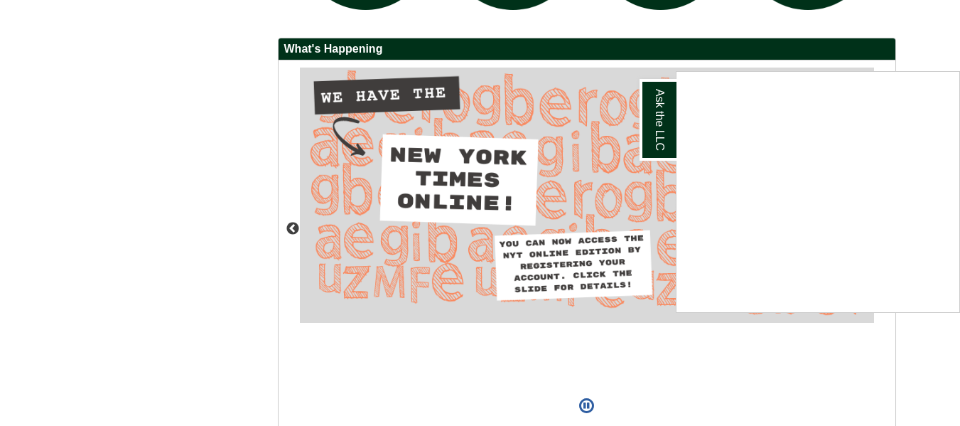
scroll to position [1349, 0]
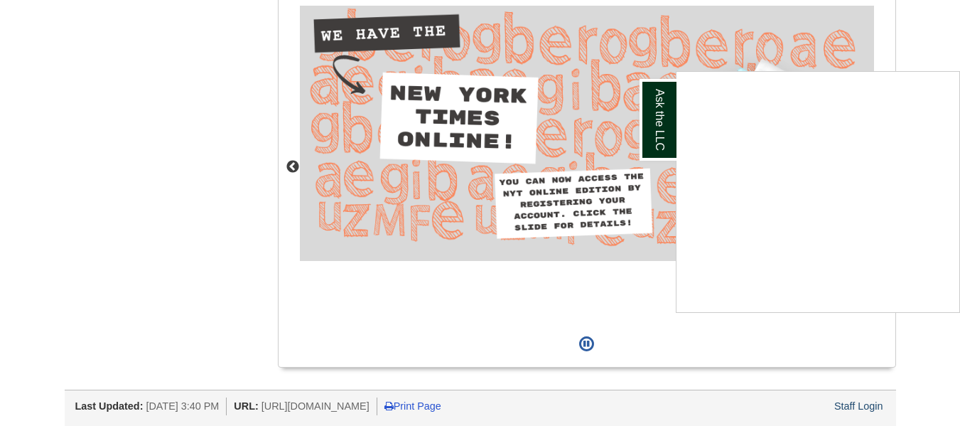
click at [862, 407] on div "Ask the LLC" at bounding box center [480, 213] width 960 height 426
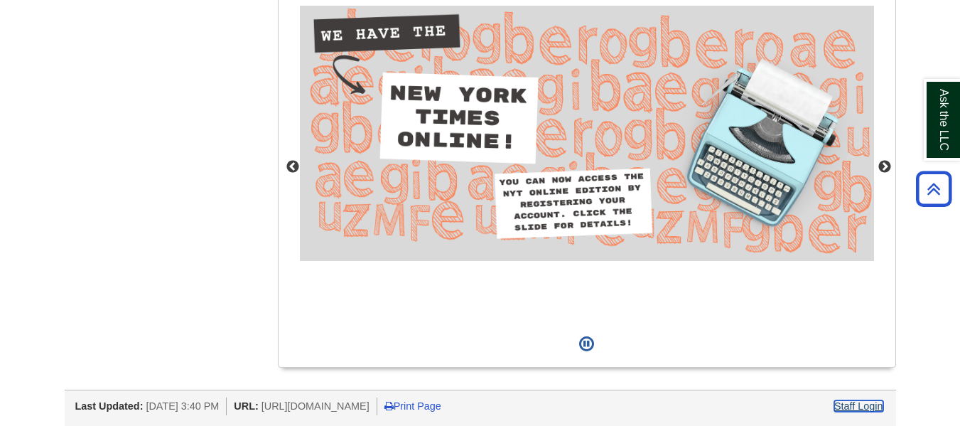
click at [862, 407] on link "Staff Login" at bounding box center [859, 405] width 49 height 11
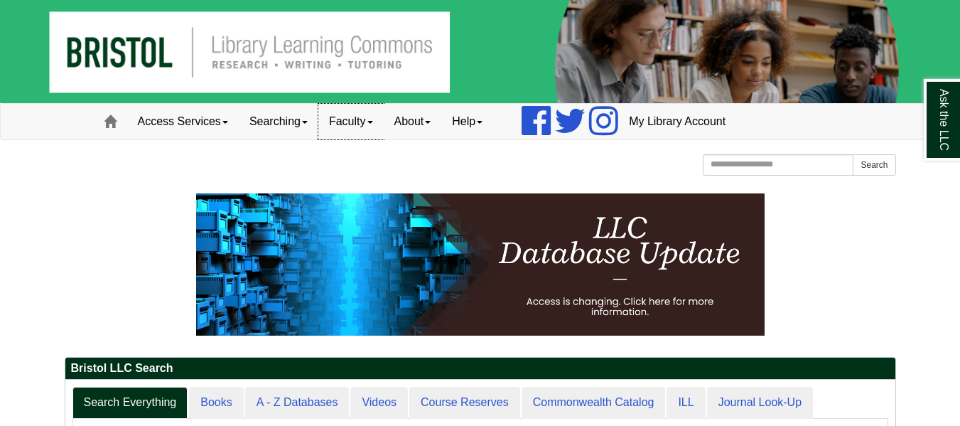
click at [346, 123] on link "Faculty" at bounding box center [351, 122] width 65 height 36
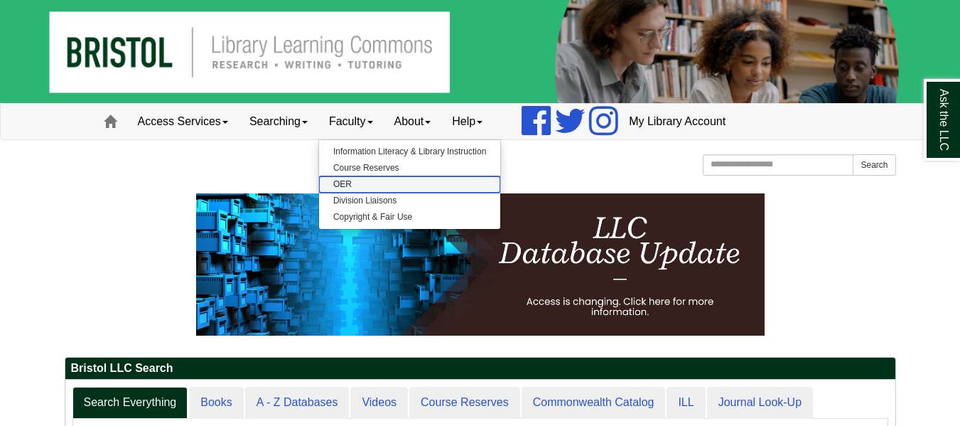
click at [350, 181] on link "OER" at bounding box center [409, 184] width 181 height 16
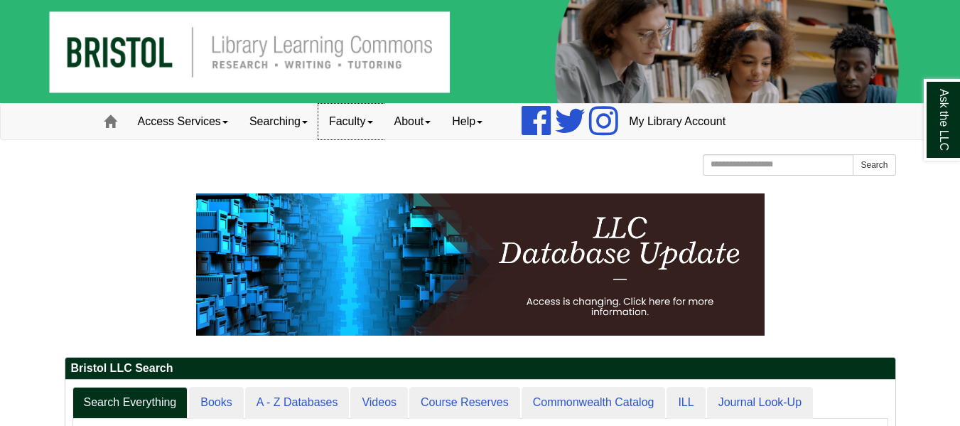
click at [358, 120] on link "Faculty" at bounding box center [351, 122] width 65 height 36
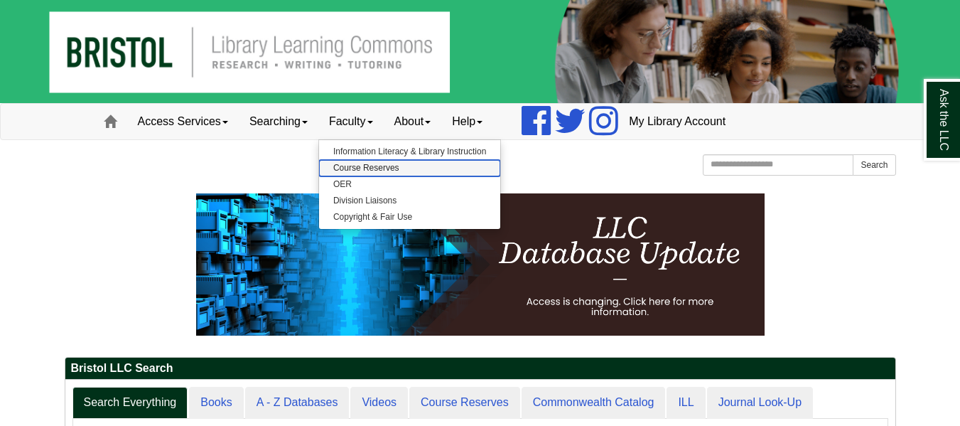
click at [363, 164] on link "Course Reserves" at bounding box center [409, 168] width 181 height 16
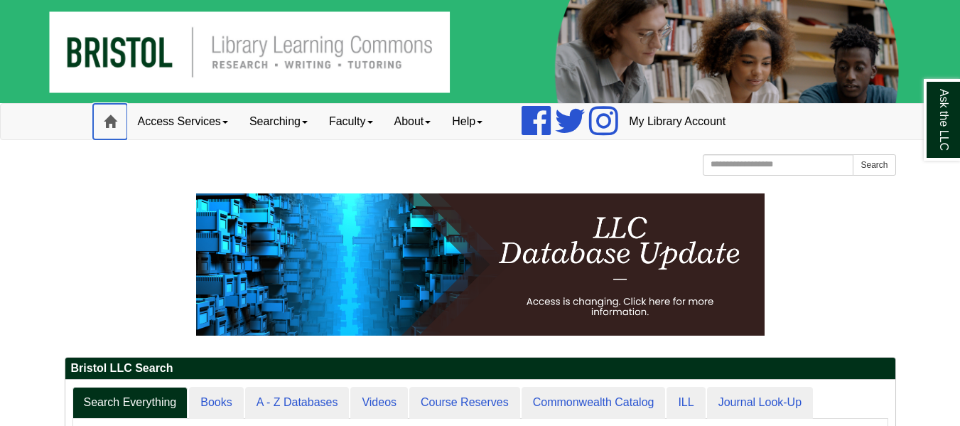
click at [97, 104] on link "Home" at bounding box center [110, 122] width 34 height 36
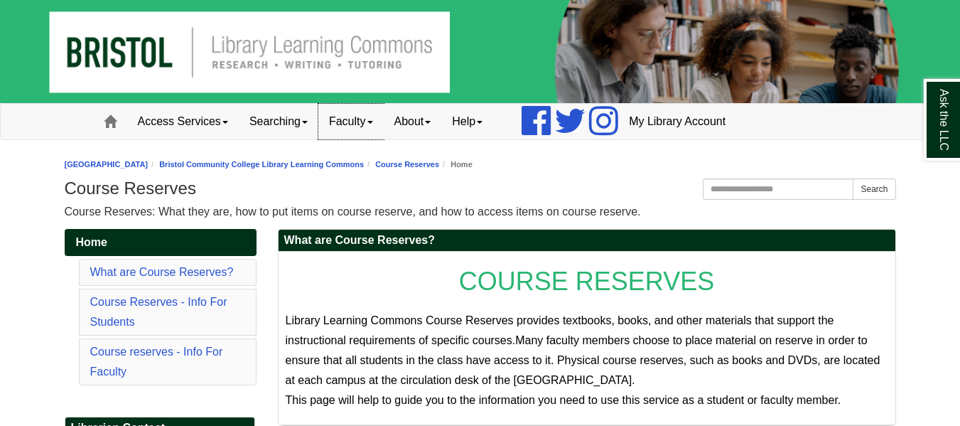
click at [373, 123] on span at bounding box center [371, 122] width 6 height 3
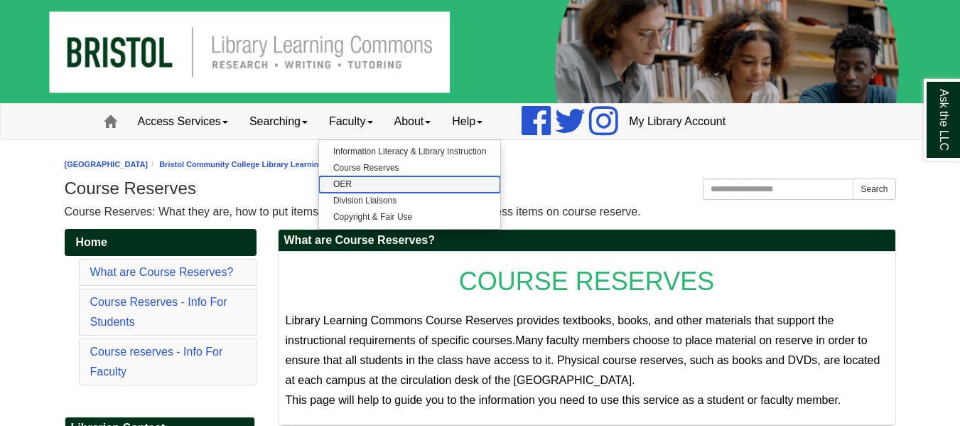
click at [374, 183] on link "OER" at bounding box center [409, 184] width 181 height 16
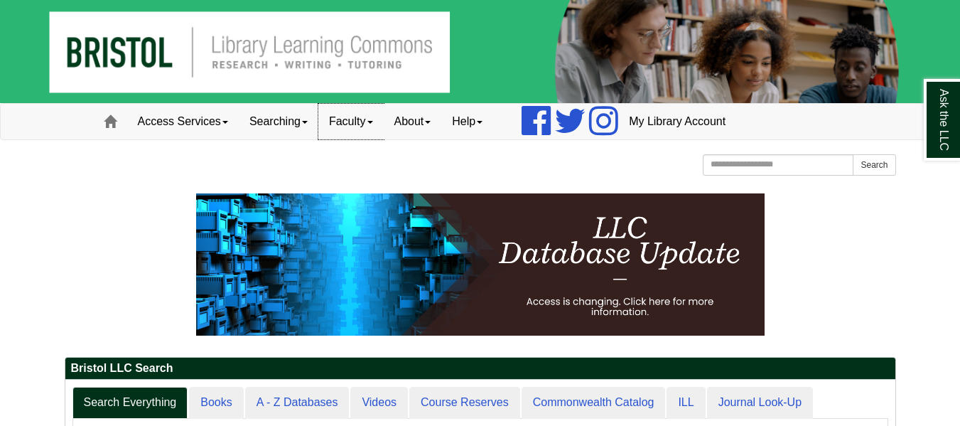
click at [350, 132] on link "Faculty" at bounding box center [351, 122] width 65 height 36
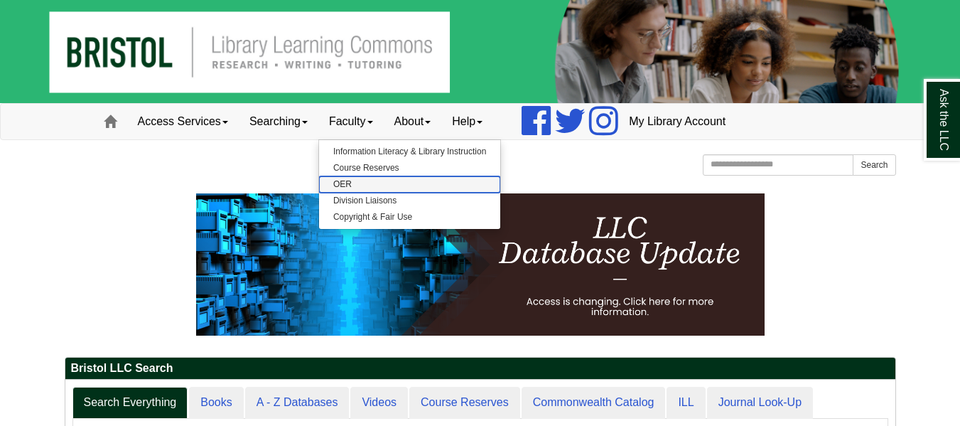
click at [358, 186] on link "OER" at bounding box center [409, 184] width 181 height 16
